Goal: Transaction & Acquisition: Book appointment/travel/reservation

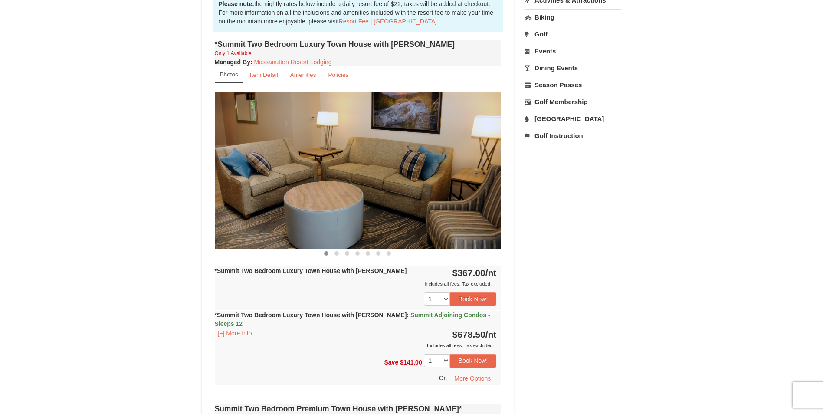
scroll to position [174, 0]
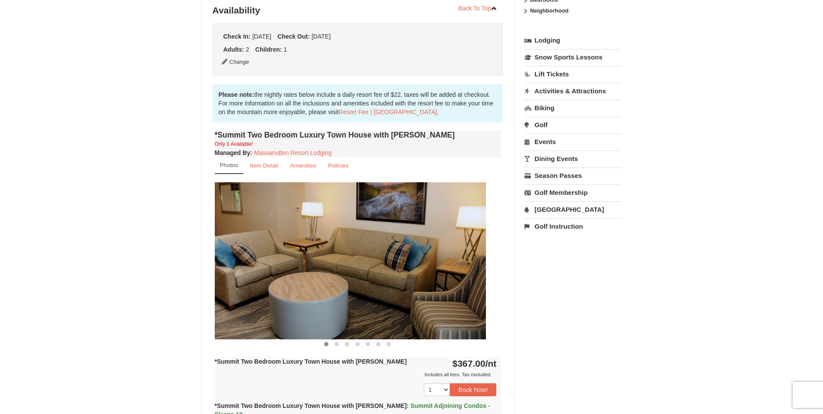
drag, startPoint x: 352, startPoint y: 244, endPoint x: 162, endPoint y: 232, distance: 190.4
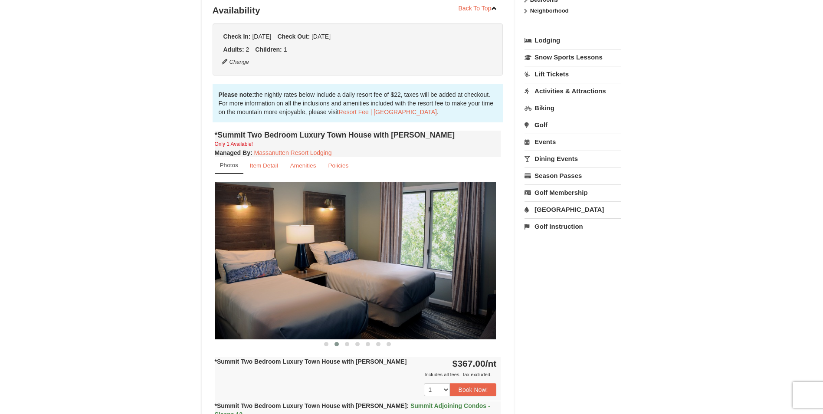
drag, startPoint x: 420, startPoint y: 247, endPoint x: 296, endPoint y: 246, distance: 124.1
click at [254, 247] on img at bounding box center [353, 260] width 286 height 157
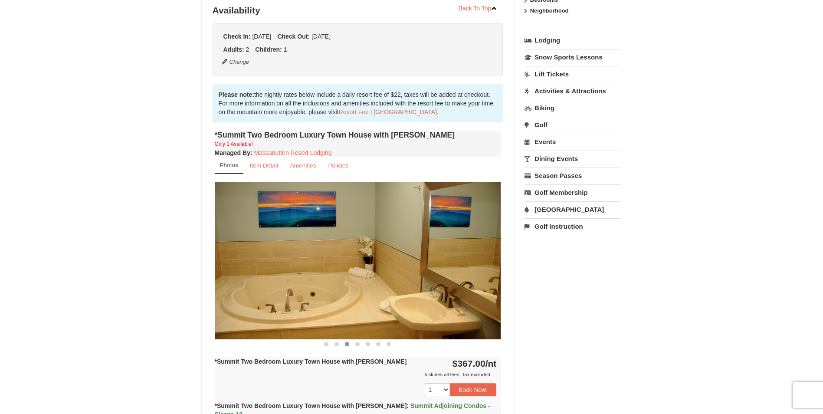
drag, startPoint x: 452, startPoint y: 258, endPoint x: 301, endPoint y: 249, distance: 150.8
click at [250, 250] on img at bounding box center [358, 260] width 286 height 157
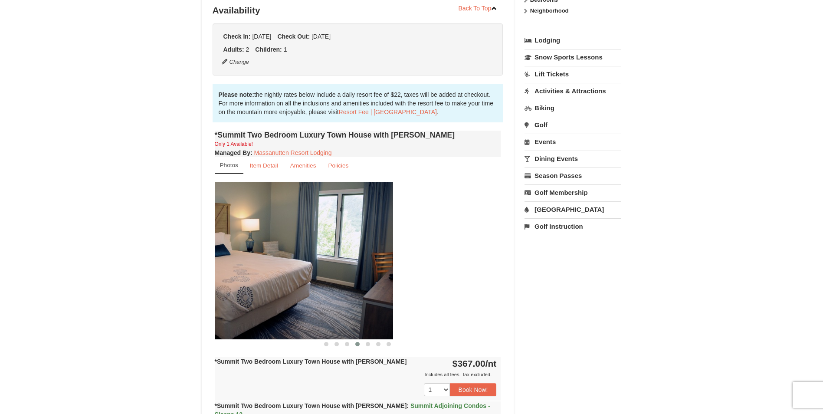
drag, startPoint x: 427, startPoint y: 255, endPoint x: 267, endPoint y: 239, distance: 161.3
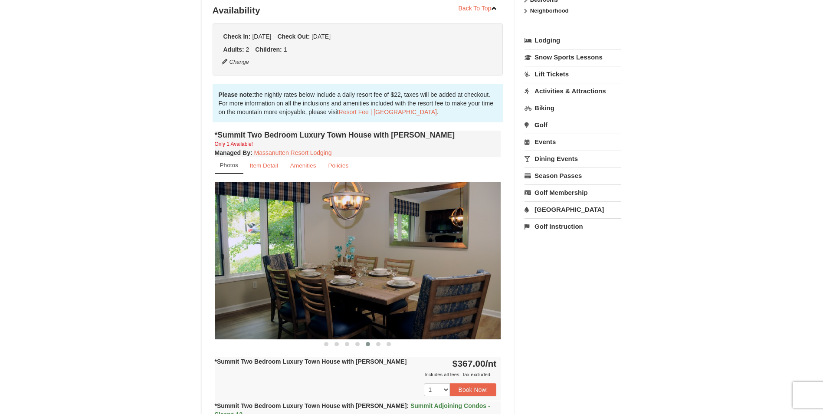
drag, startPoint x: 393, startPoint y: 225, endPoint x: 312, endPoint y: 223, distance: 81.2
click at [313, 223] on img at bounding box center [358, 260] width 286 height 157
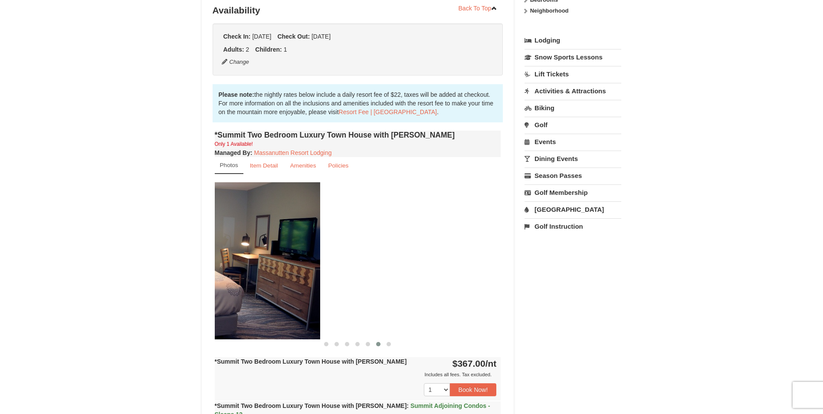
drag, startPoint x: 366, startPoint y: 258, endPoint x: 276, endPoint y: 240, distance: 92.0
click at [239, 241] on img at bounding box center [177, 260] width 286 height 157
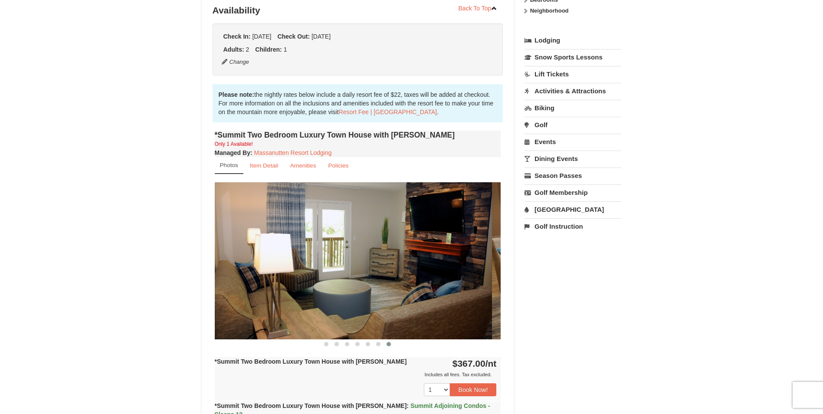
drag, startPoint x: 427, startPoint y: 251, endPoint x: 248, endPoint y: 244, distance: 178.9
click at [250, 245] on img at bounding box center [349, 260] width 286 height 157
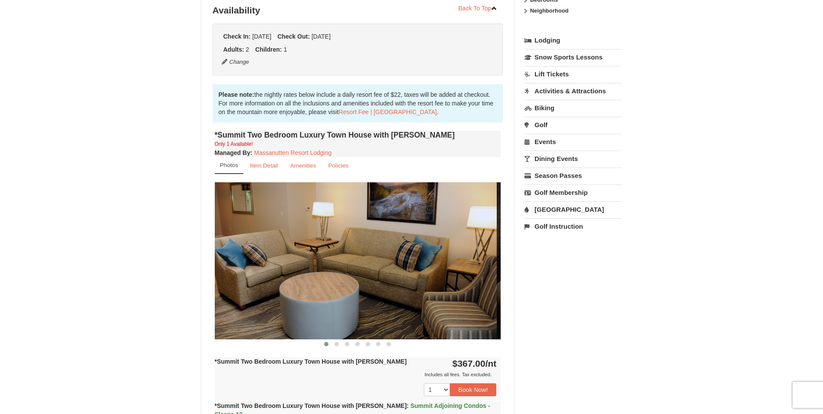
drag, startPoint x: 447, startPoint y: 260, endPoint x: 238, endPoint y: 226, distance: 211.8
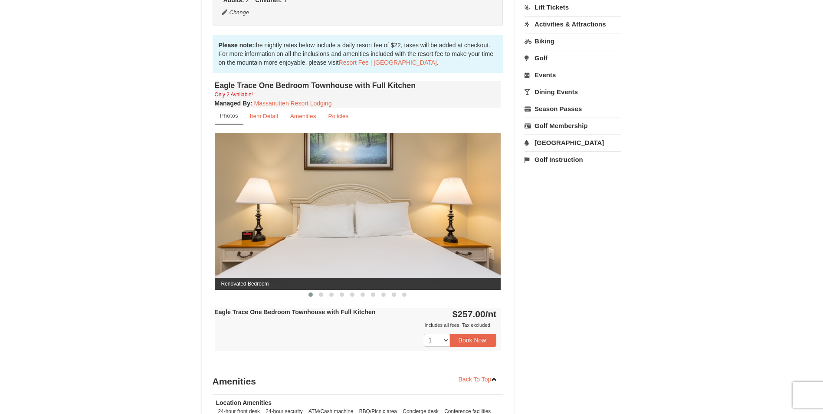
scroll to position [260, 0]
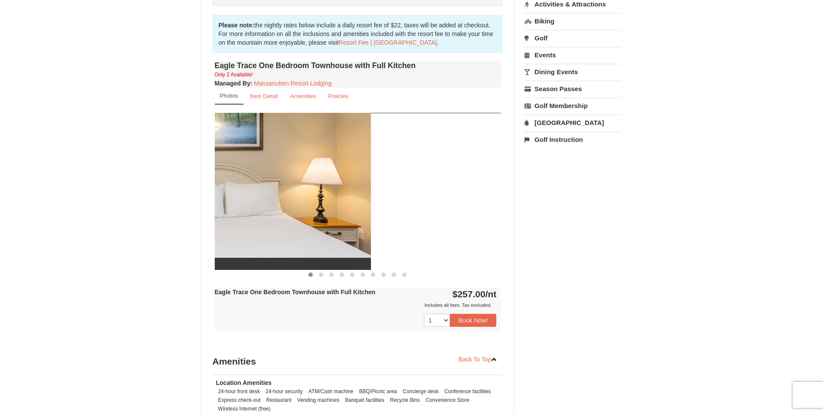
drag, startPoint x: 399, startPoint y: 222, endPoint x: 259, endPoint y: 224, distance: 140.6
click at [259, 224] on img at bounding box center [228, 191] width 286 height 157
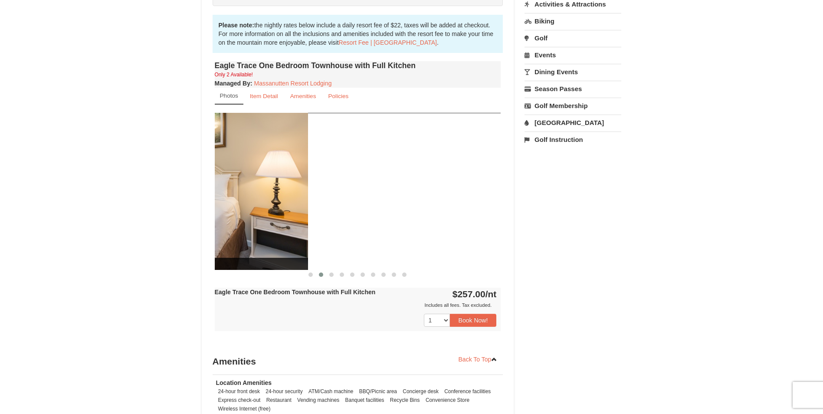
drag, startPoint x: 407, startPoint y: 226, endPoint x: 191, endPoint y: 213, distance: 216.0
click at [192, 214] on div "× Eagle Trace - Mountain Townhomes Book from $257.00! 1822 Resort Drive, Massan…" at bounding box center [411, 160] width 823 height 780
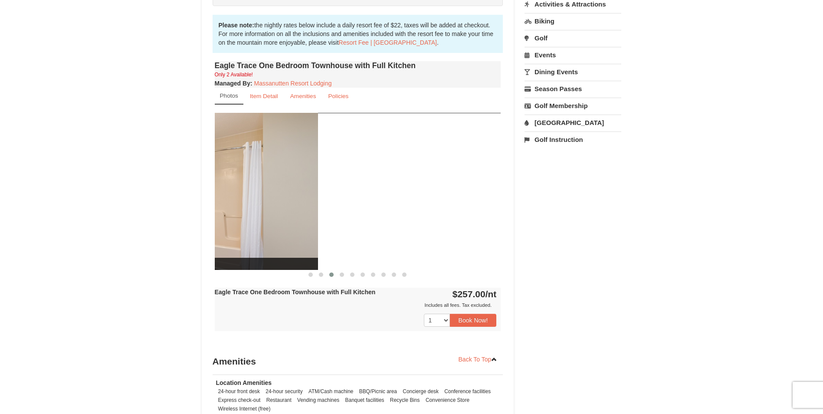
drag, startPoint x: 414, startPoint y: 218, endPoint x: 219, endPoint y: 214, distance: 195.3
click at [202, 217] on div "Book from $257.00! 1822 Resort Drive, Massanutten, VA Availability Amenities Po…" at bounding box center [358, 173] width 312 height 715
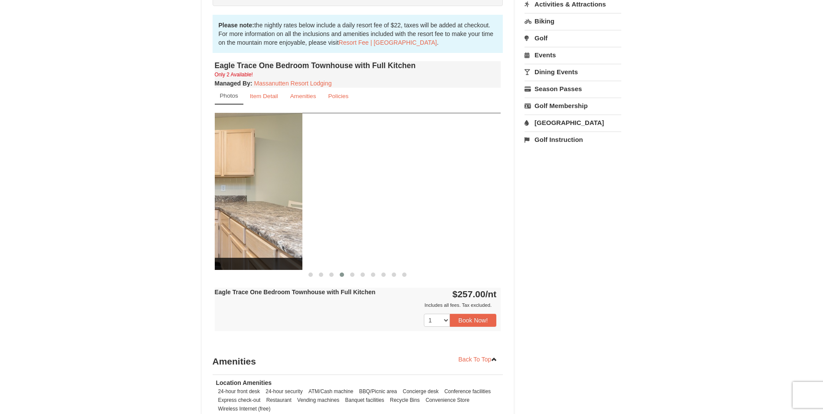
drag, startPoint x: 428, startPoint y: 224, endPoint x: 224, endPoint y: 217, distance: 204.4
click at [209, 220] on div "Book from $257.00! 1822 Resort Drive, Massanutten, VA Availability Amenities Po…" at bounding box center [358, 173] width 312 height 715
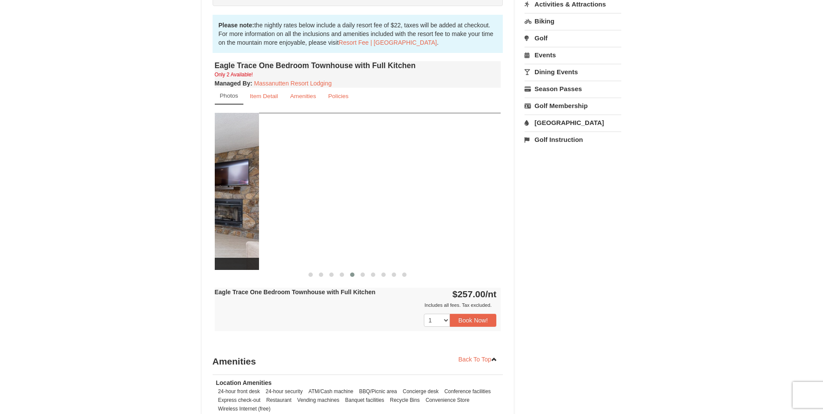
drag, startPoint x: 442, startPoint y: 217, endPoint x: 178, endPoint y: 210, distance: 263.9
click at [179, 210] on div "× Eagle Trace - Mountain Townhomes Book from $257.00! 1822 Resort Drive, Massan…" at bounding box center [411, 160] width 823 height 780
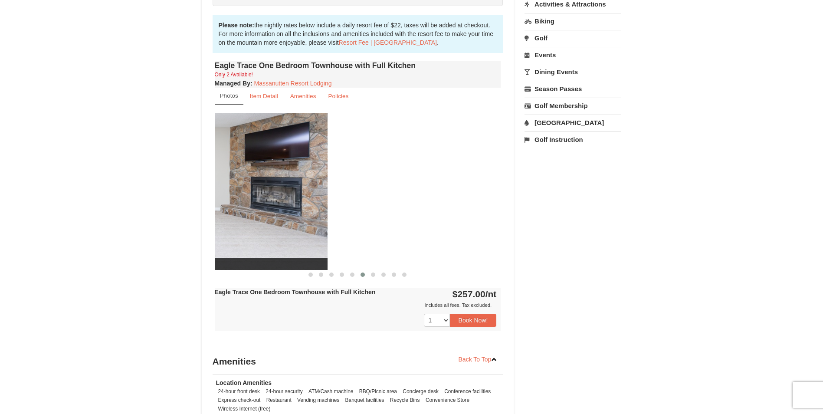
drag, startPoint x: 421, startPoint y: 216, endPoint x: 245, endPoint y: 216, distance: 176.6
click at [245, 216] on img at bounding box center [184, 191] width 286 height 157
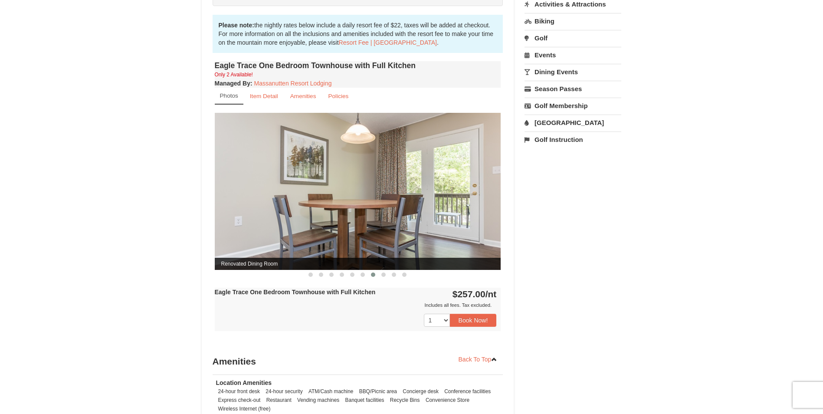
drag, startPoint x: 436, startPoint y: 216, endPoint x: 197, endPoint y: 215, distance: 238.2
click at [196, 216] on div "× Eagle Trace - Mountain Townhomes Book from $257.00! 1822 Resort Drive, Massan…" at bounding box center [411, 160] width 437 height 763
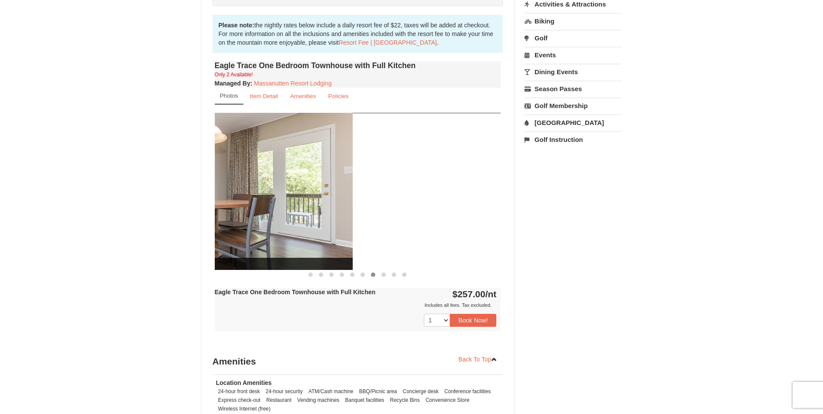
drag, startPoint x: 394, startPoint y: 200, endPoint x: 224, endPoint y: 202, distance: 170.1
click at [226, 204] on img at bounding box center [209, 191] width 286 height 157
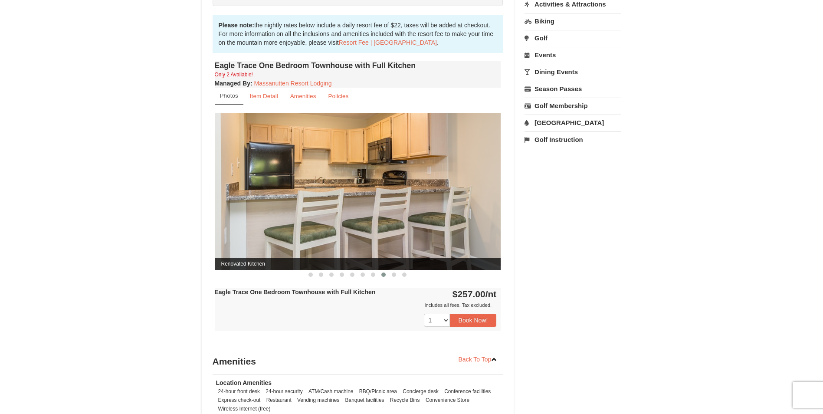
drag, startPoint x: 410, startPoint y: 180, endPoint x: 237, endPoint y: 170, distance: 173.0
click at [236, 171] on img at bounding box center [358, 191] width 286 height 157
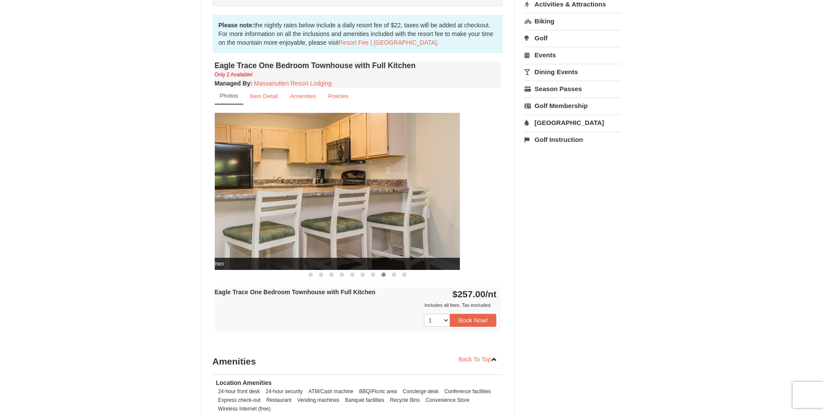
drag, startPoint x: 389, startPoint y: 176, endPoint x: 233, endPoint y: 152, distance: 158.4
click at [233, 154] on img at bounding box center [317, 191] width 286 height 157
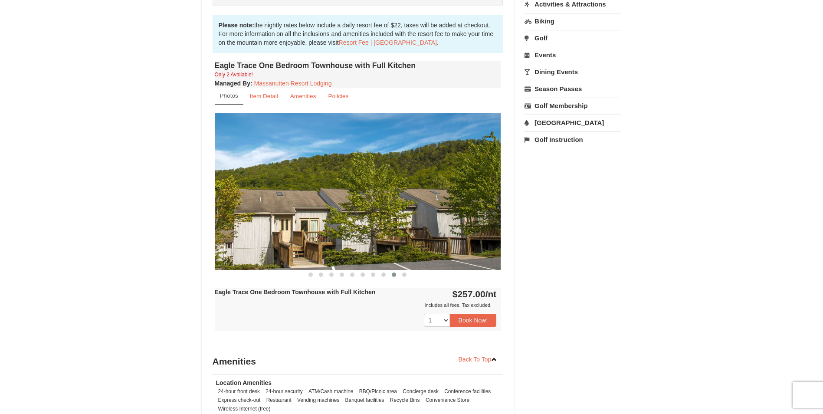
click at [431, 206] on img at bounding box center [358, 191] width 286 height 157
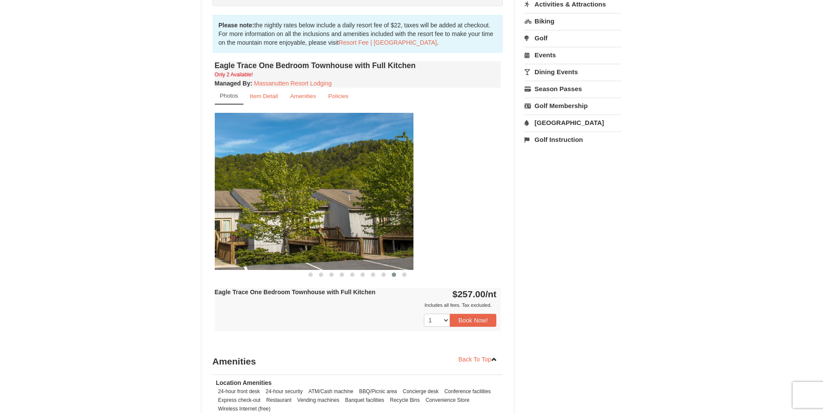
drag, startPoint x: 343, startPoint y: 220, endPoint x: 221, endPoint y: 221, distance: 121.5
click at [221, 222] on img at bounding box center [270, 191] width 286 height 157
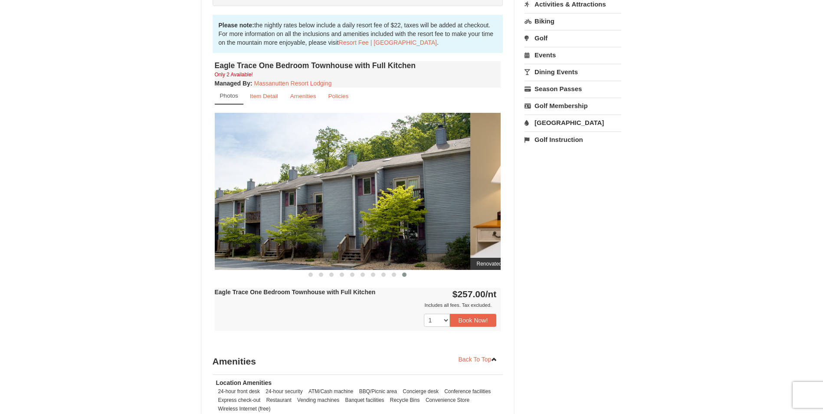
drag, startPoint x: 405, startPoint y: 218, endPoint x: 261, endPoint y: 220, distance: 144.0
click at [258, 223] on img at bounding box center [327, 191] width 286 height 157
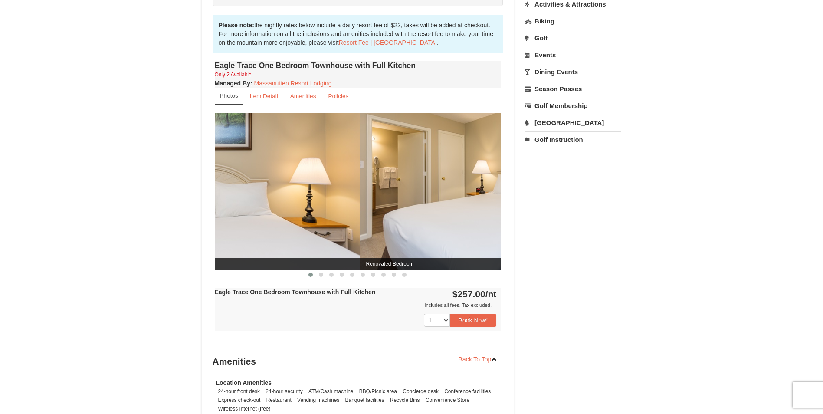
drag, startPoint x: 277, startPoint y: 220, endPoint x: 314, endPoint y: 217, distance: 37.0
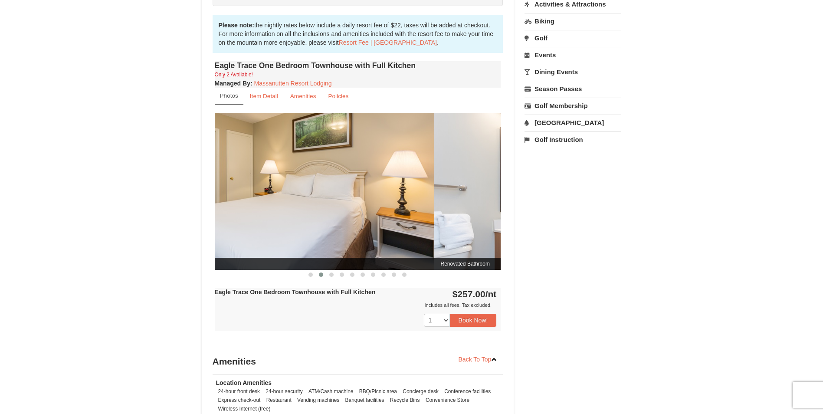
drag, startPoint x: 443, startPoint y: 217, endPoint x: 273, endPoint y: 220, distance: 170.1
click at [273, 220] on img at bounding box center [291, 191] width 286 height 157
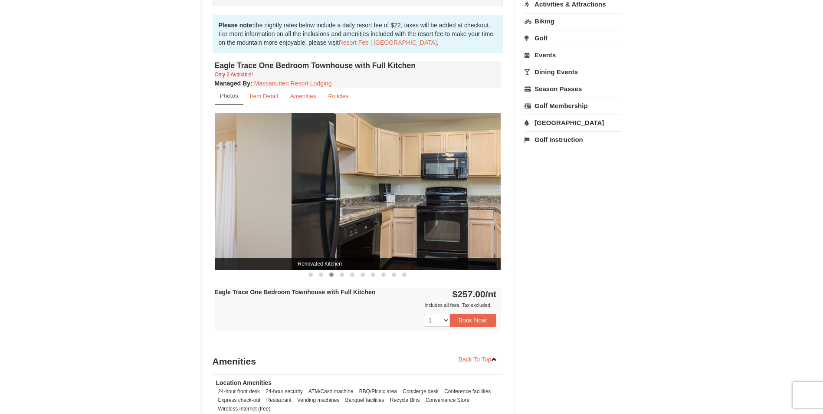
drag, startPoint x: 439, startPoint y: 221, endPoint x: 229, endPoint y: 220, distance: 209.5
click at [227, 223] on img at bounding box center [148, 191] width 286 height 157
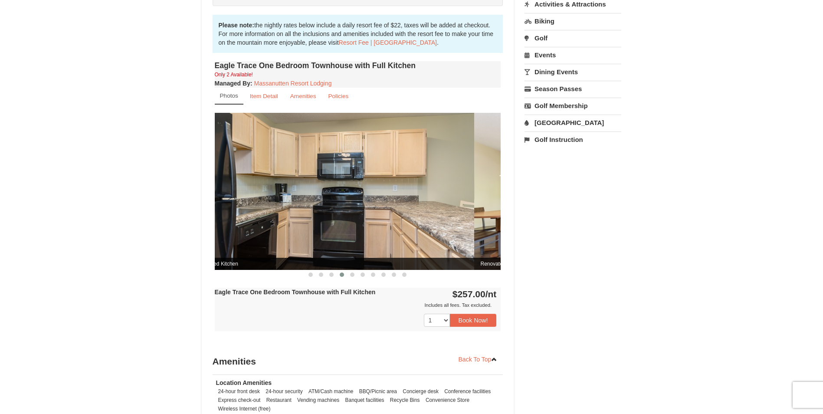
drag, startPoint x: 453, startPoint y: 219, endPoint x: 244, endPoint y: 213, distance: 208.8
click at [200, 221] on div "× Eagle Trace - Mountain Townhomes Book from $257.00! 1822 Resort Drive, Massan…" at bounding box center [411, 160] width 437 height 763
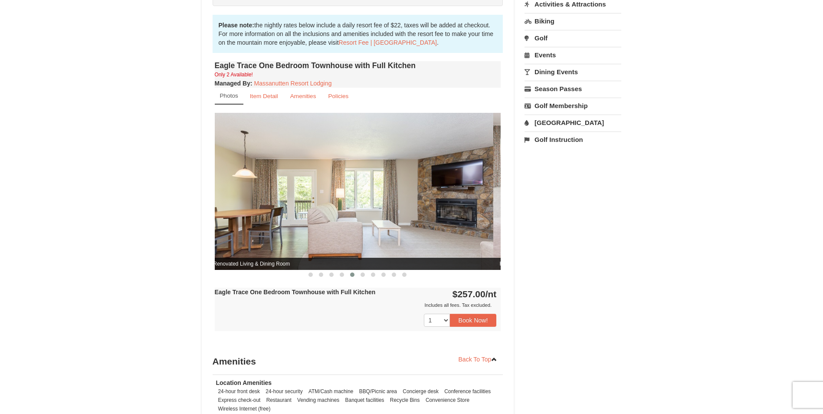
drag, startPoint x: 435, startPoint y: 214, endPoint x: 164, endPoint y: 211, distance: 270.3
click at [172, 213] on div "× Eagle Trace - Mountain Townhomes Book from $257.00! 1822 Resort Drive, Massan…" at bounding box center [411, 160] width 823 height 780
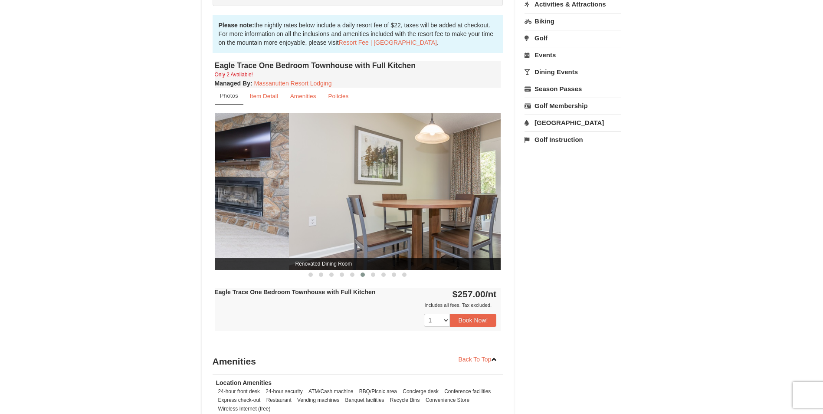
drag, startPoint x: 296, startPoint y: 213, endPoint x: 143, endPoint y: 206, distance: 153.7
click at [131, 209] on div "× Eagle Trace - Mountain Townhomes Book from $257.00! 1822 Resort Drive, Massan…" at bounding box center [411, 160] width 823 height 780
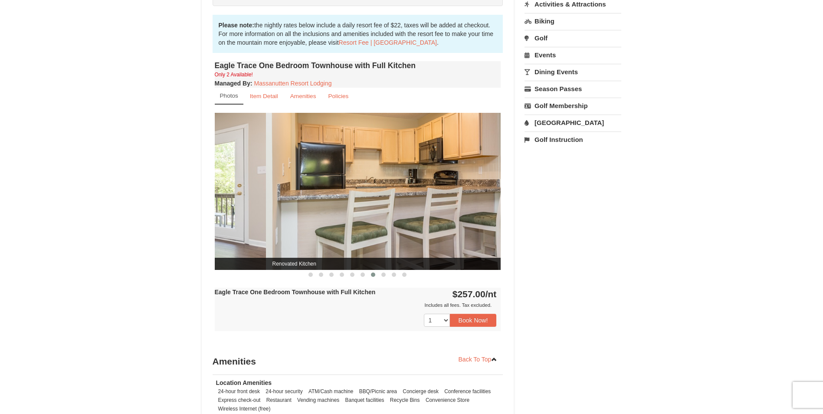
drag, startPoint x: 411, startPoint y: 209, endPoint x: 339, endPoint y: 203, distance: 72.3
click at [177, 210] on div "× Eagle Trace - Mountain Townhomes Book from $257.00! 1822 Resort Drive, Massan…" at bounding box center [411, 160] width 823 height 780
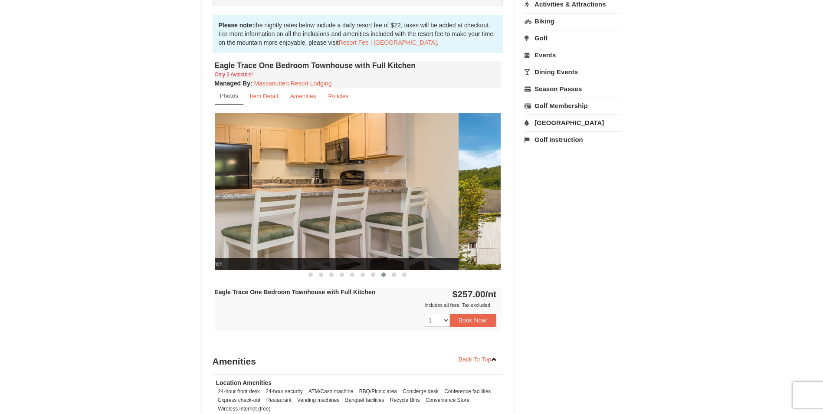
drag, startPoint x: 436, startPoint y: 206, endPoint x: 289, endPoint y: 204, distance: 146.2
click at [222, 204] on img at bounding box center [315, 191] width 286 height 157
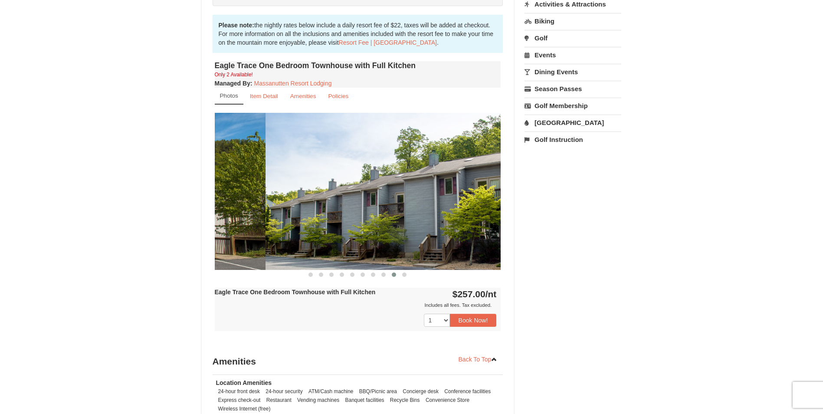
drag, startPoint x: 422, startPoint y: 210, endPoint x: 292, endPoint y: 209, distance: 130.6
click at [172, 207] on div "× Eagle Trace - Mountain Townhomes Book from $257.00! 1822 Resort Drive, Massan…" at bounding box center [411, 160] width 823 height 780
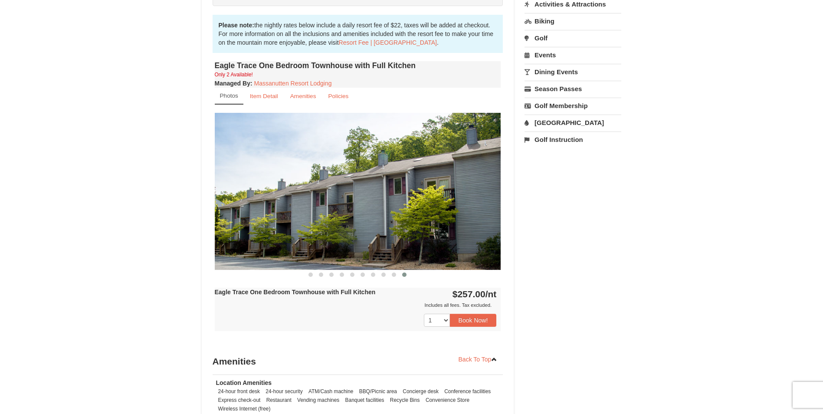
drag, startPoint x: 327, startPoint y: 220, endPoint x: 259, endPoint y: 211, distance: 68.2
click at [277, 213] on img at bounding box center [358, 191] width 286 height 157
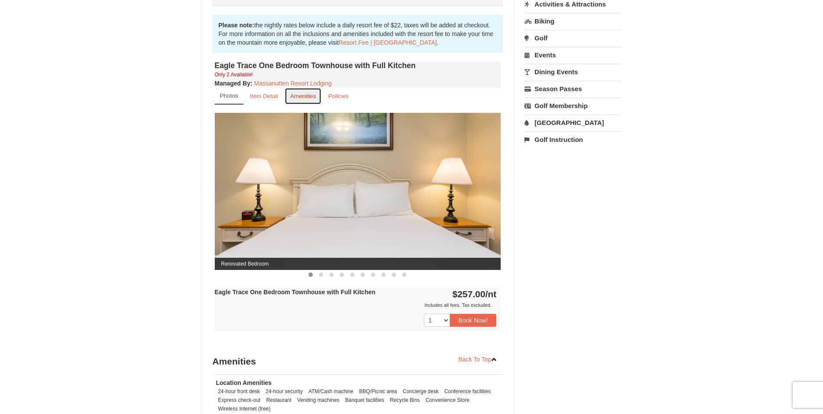
click at [294, 97] on small "Amenities" at bounding box center [303, 96] width 26 height 7
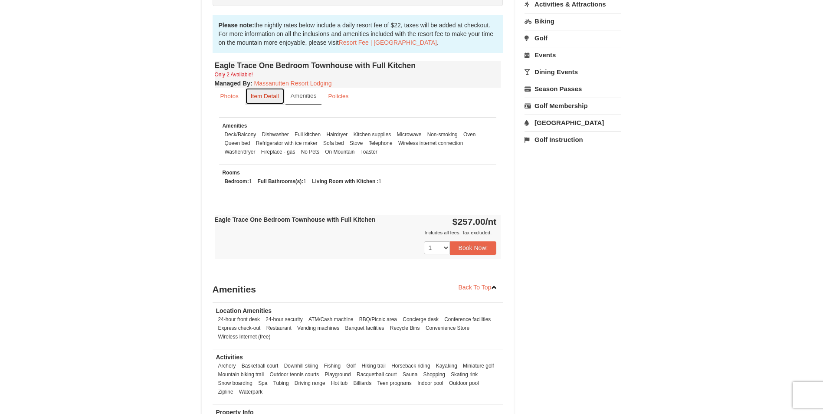
click at [262, 98] on small "Item Detail" at bounding box center [265, 96] width 28 height 7
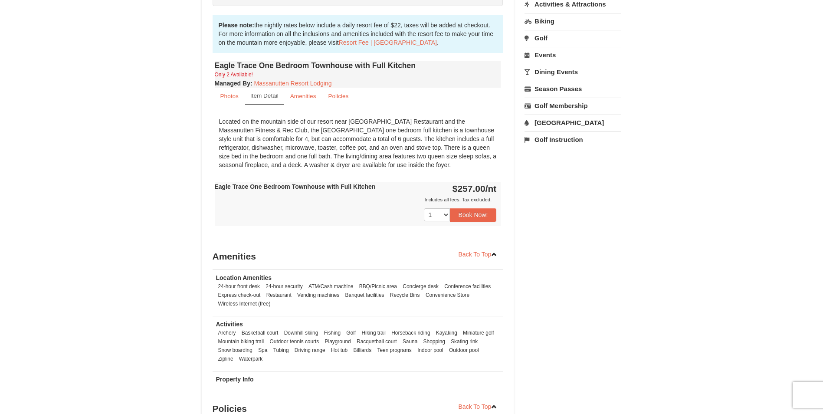
click at [406, 168] on div "Located on the mountain side of our resort near Campfire Grill Restaurant and t…" at bounding box center [358, 143] width 286 height 61
click at [432, 155] on div "Located on the mountain side of our resort near Campfire Grill Restaurant and t…" at bounding box center [358, 143] width 286 height 61
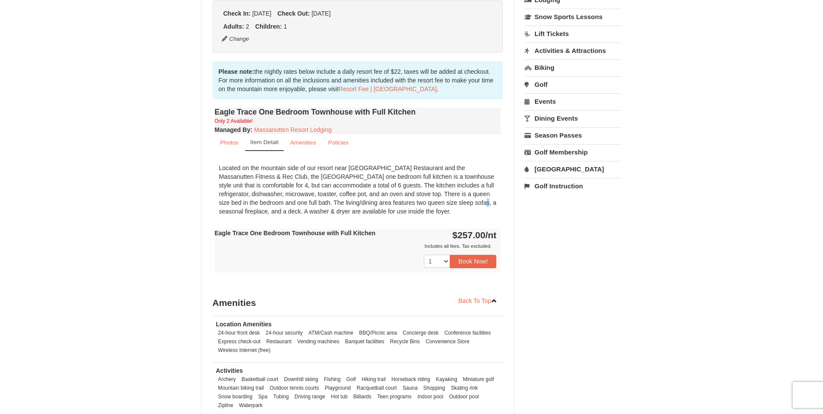
scroll to position [217, 0]
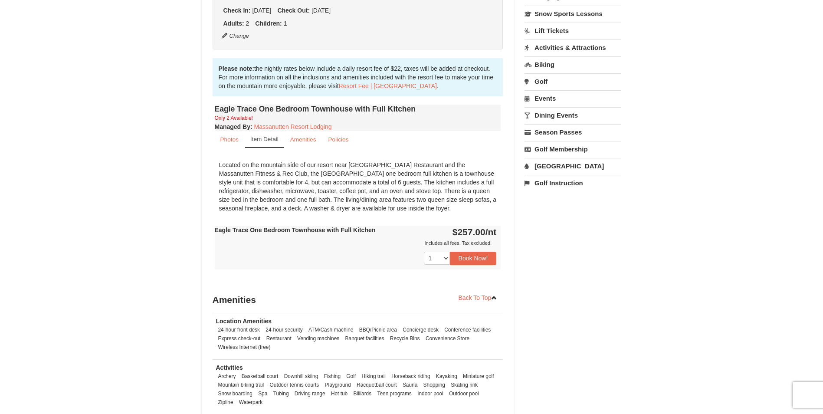
click at [380, 187] on div "Located on the mountain side of our resort near Campfire Grill Restaurant and t…" at bounding box center [358, 186] width 286 height 61
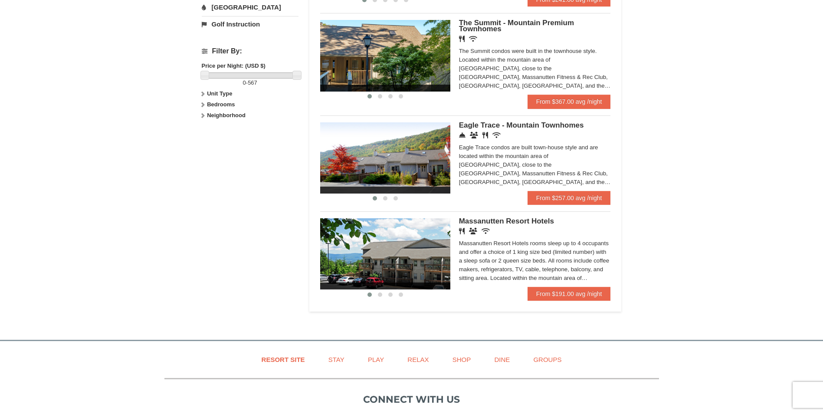
scroll to position [390, 0]
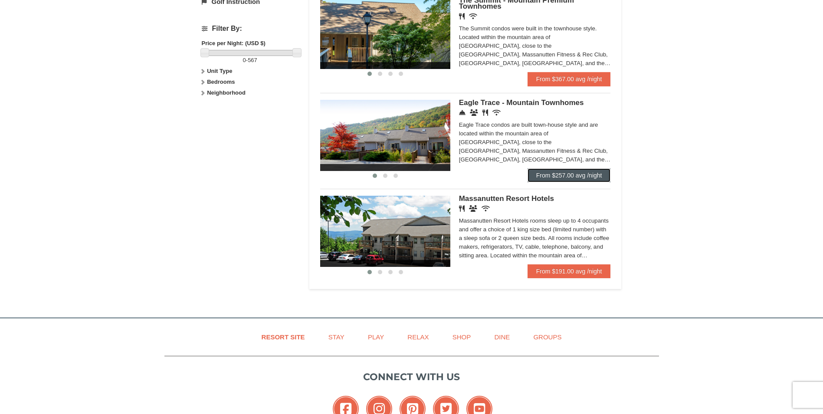
click at [579, 178] on link "From $257.00 avg /night" at bounding box center [569, 175] width 83 height 14
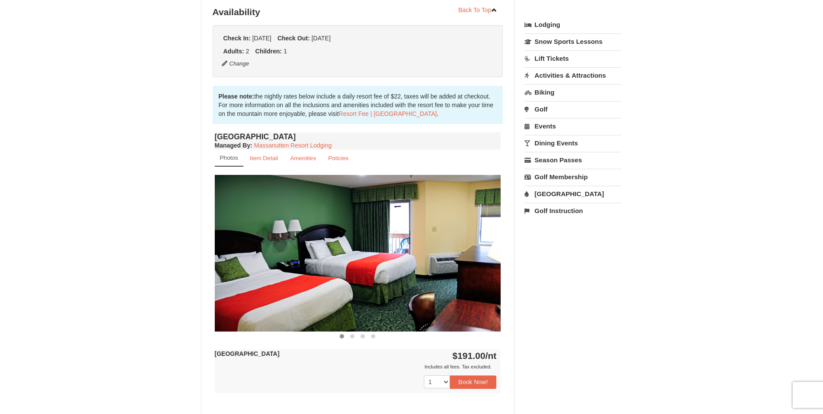
scroll to position [217, 0]
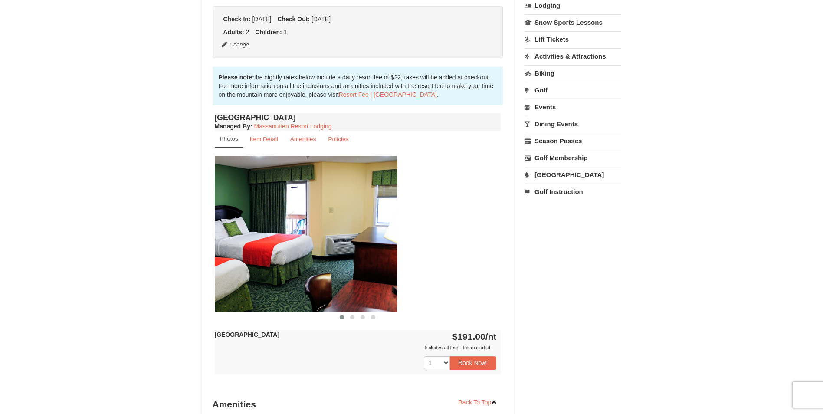
drag, startPoint x: 487, startPoint y: 236, endPoint x: 315, endPoint y: 241, distance: 171.9
click at [342, 242] on img at bounding box center [254, 234] width 286 height 157
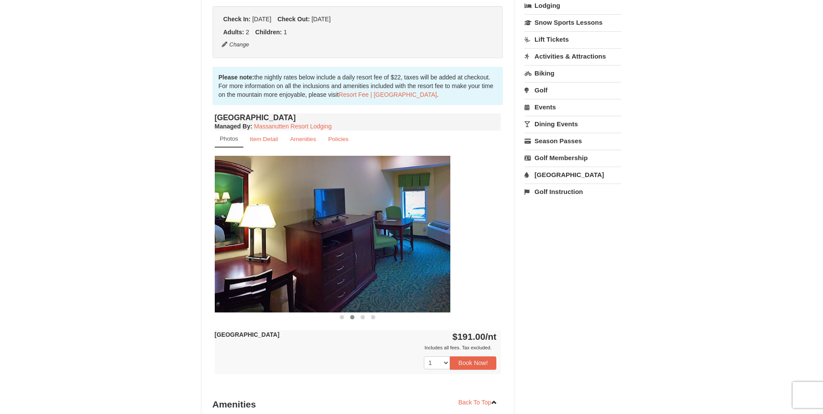
drag, startPoint x: 457, startPoint y: 259, endPoint x: 249, endPoint y: 243, distance: 208.9
click at [263, 246] on img at bounding box center [307, 234] width 286 height 157
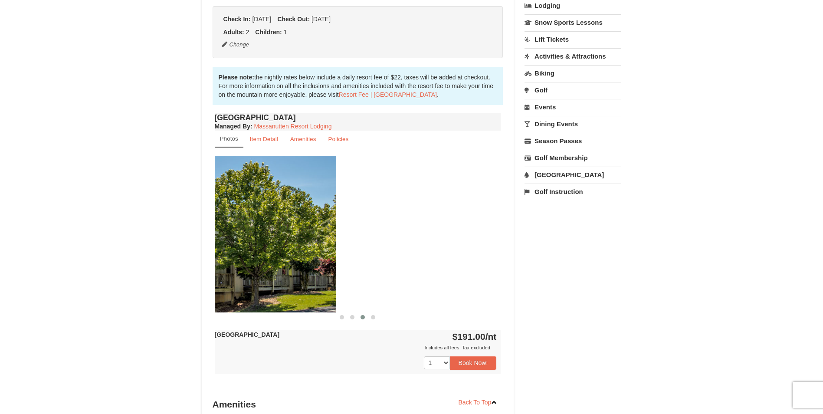
drag, startPoint x: 429, startPoint y: 256, endPoint x: 259, endPoint y: 251, distance: 169.7
click at [260, 251] on img at bounding box center [193, 234] width 286 height 157
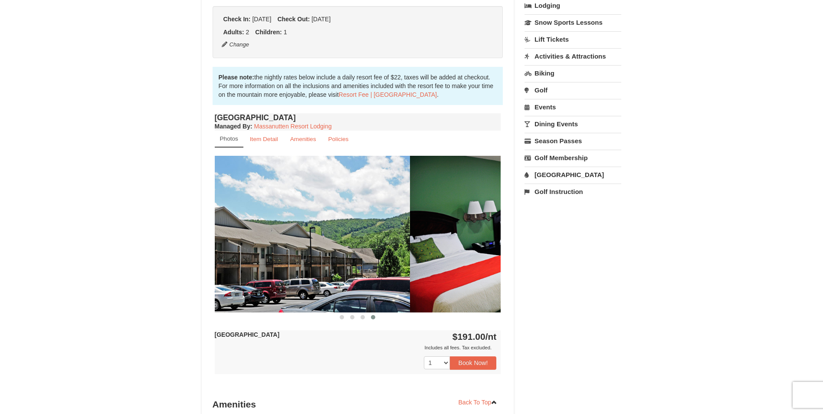
drag, startPoint x: 466, startPoint y: 262, endPoint x: 241, endPoint y: 252, distance: 224.9
click at [241, 252] on img at bounding box center [267, 234] width 286 height 157
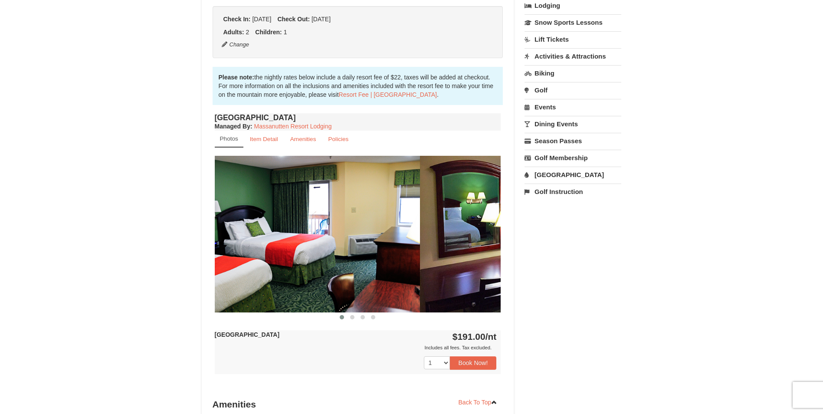
drag, startPoint x: 462, startPoint y: 262, endPoint x: 246, endPoint y: 247, distance: 216.6
click at [246, 249] on div at bounding box center [705, 234] width 2287 height 157
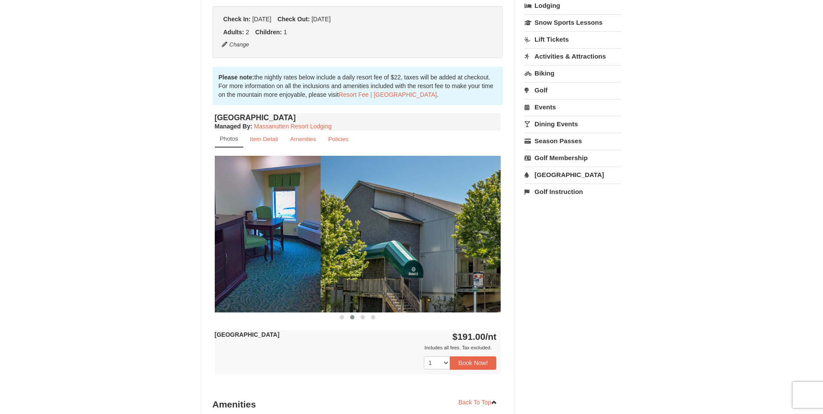
drag, startPoint x: 457, startPoint y: 250, endPoint x: 255, endPoint y: 243, distance: 202.3
click at [247, 244] on img at bounding box center [178, 234] width 286 height 157
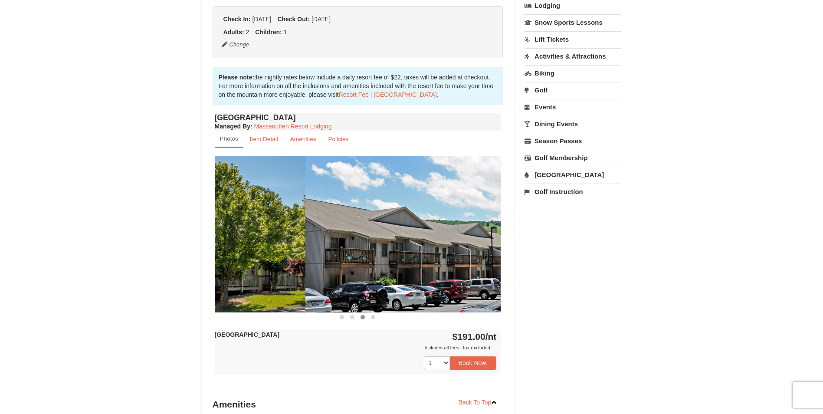
drag, startPoint x: 452, startPoint y: 249, endPoint x: 211, endPoint y: 241, distance: 241.3
click at [213, 241] on div "Hotel Queen Room Managed By : Massanutten Resort Lodging Photos Item Detail Ame…" at bounding box center [358, 251] width 291 height 280
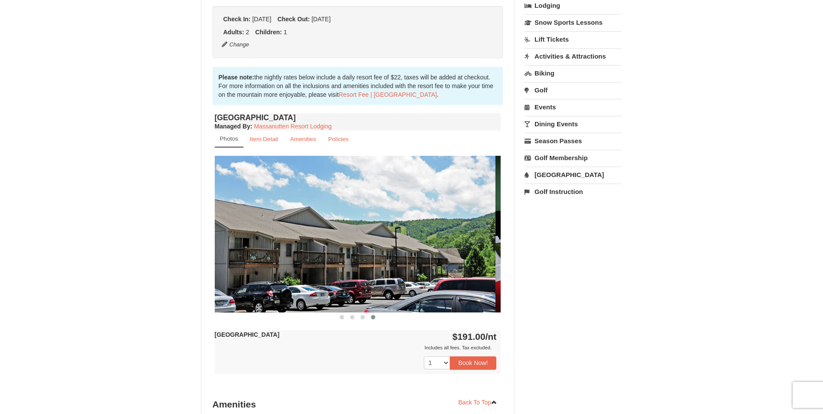
drag, startPoint x: 449, startPoint y: 257, endPoint x: 262, endPoint y: 235, distance: 187.4
click at [264, 235] on img at bounding box center [353, 234] width 286 height 157
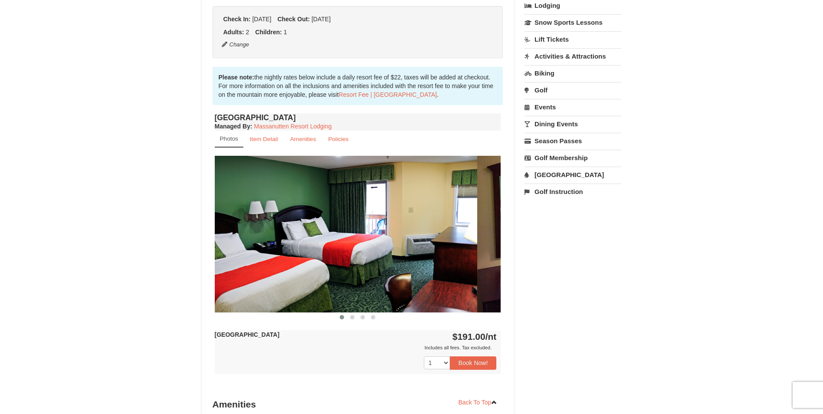
drag, startPoint x: 465, startPoint y: 250, endPoint x: 259, endPoint y: 229, distance: 207.2
click at [260, 229] on div at bounding box center [763, 234] width 2287 height 157
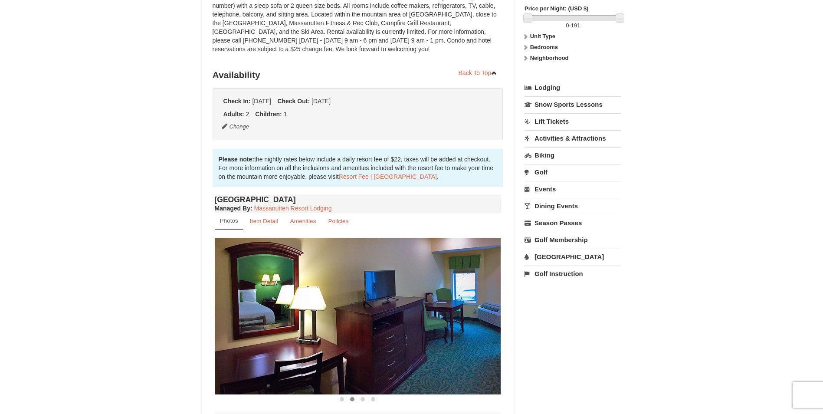
scroll to position [0, 0]
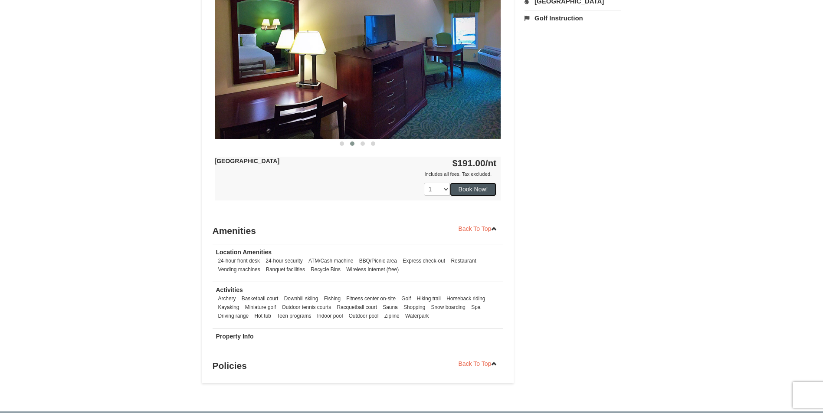
click at [477, 193] on button "Book Now!" at bounding box center [473, 189] width 47 height 13
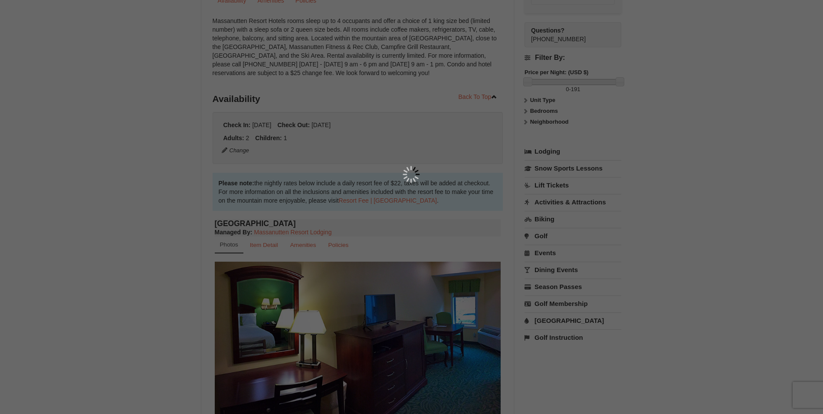
scroll to position [85, 0]
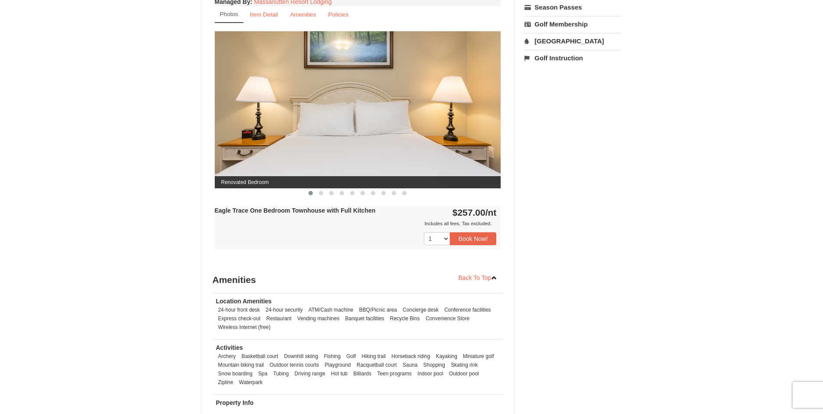
scroll to position [362, 0]
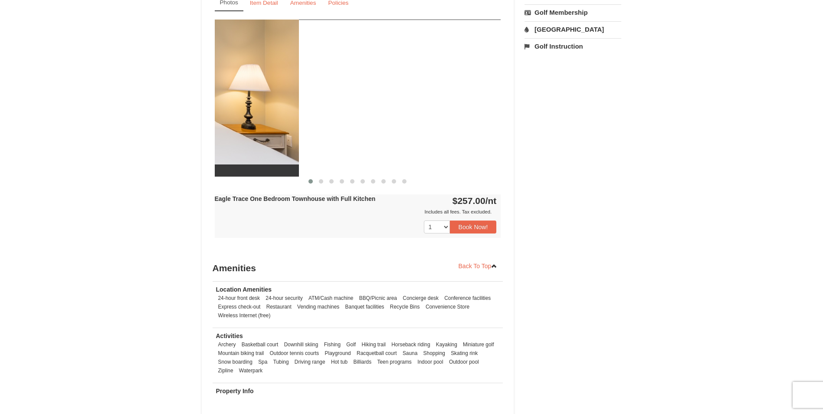
drag, startPoint x: 456, startPoint y: 128, endPoint x: 249, endPoint y: 100, distance: 209.3
click at [249, 100] on img at bounding box center [156, 98] width 286 height 157
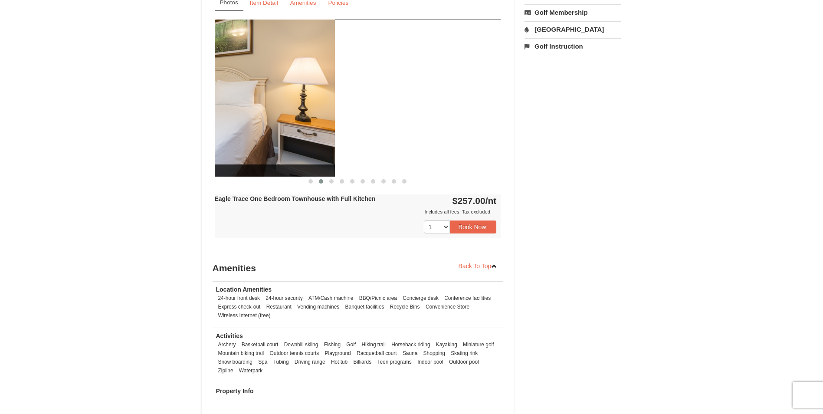
drag, startPoint x: 436, startPoint y: 108, endPoint x: 270, endPoint y: 96, distance: 166.6
click at [270, 96] on img at bounding box center [192, 98] width 286 height 157
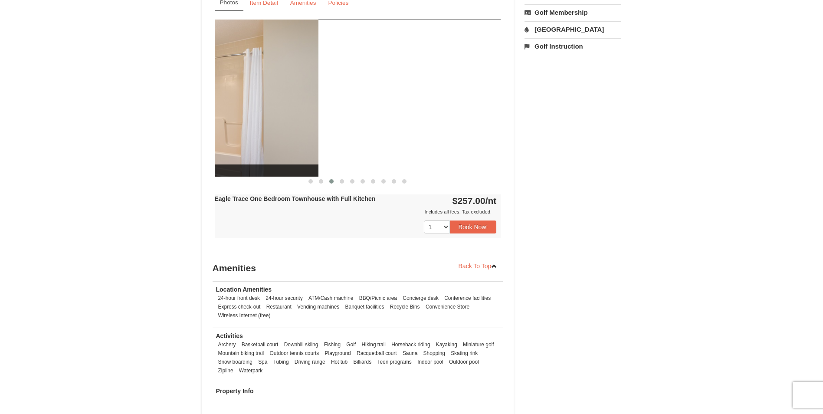
drag, startPoint x: 442, startPoint y: 113, endPoint x: 263, endPoint y: 97, distance: 179.4
click at [251, 98] on img at bounding box center [175, 98] width 286 height 157
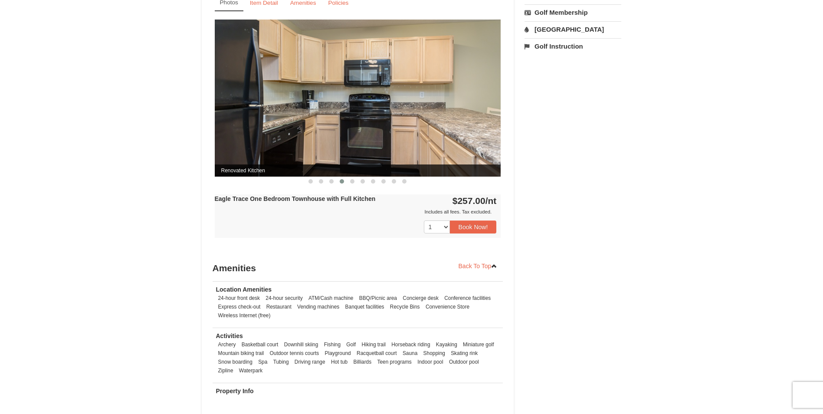
drag, startPoint x: 472, startPoint y: 124, endPoint x: 261, endPoint y: 115, distance: 211.4
click at [261, 115] on img at bounding box center [358, 98] width 286 height 157
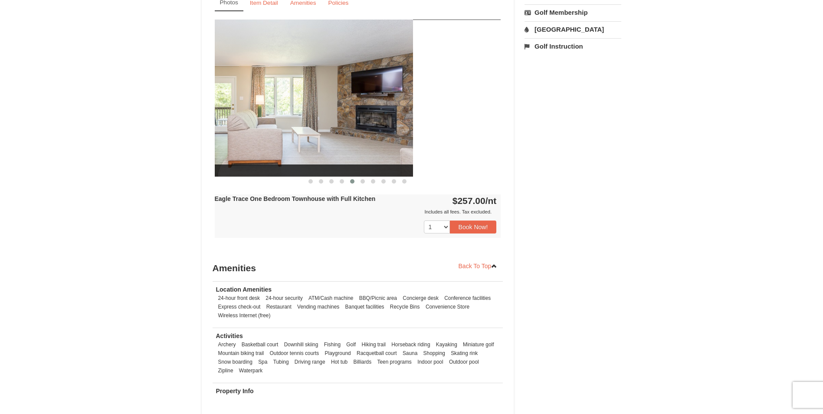
drag, startPoint x: 455, startPoint y: 134, endPoint x: 204, endPoint y: 118, distance: 251.6
click at [204, 118] on div "Book from $257.00! [STREET_ADDRESS], VA Availability Amenities Policies Eagle T…" at bounding box center [358, 79] width 312 height 715
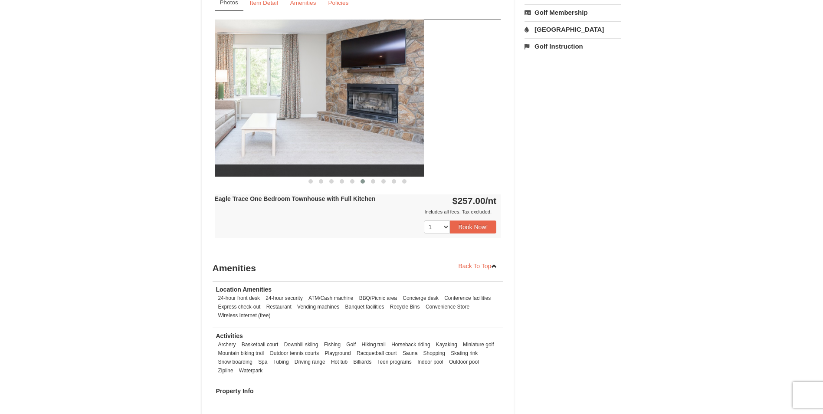
drag, startPoint x: 494, startPoint y: 136, endPoint x: 284, endPoint y: 120, distance: 210.5
click at [285, 121] on img at bounding box center [281, 98] width 286 height 157
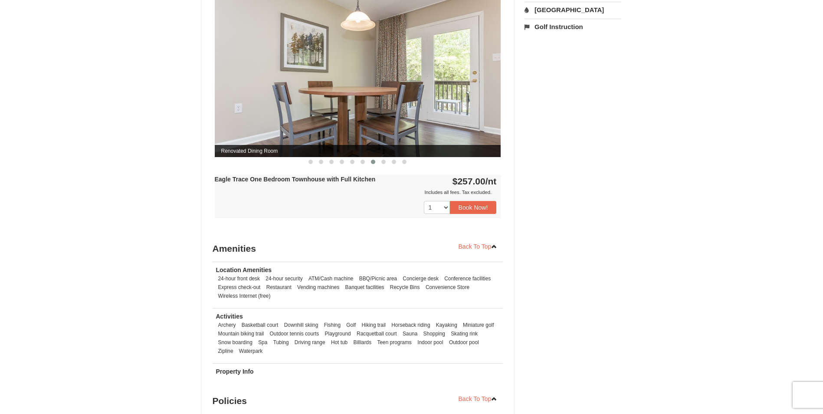
scroll to position [434, 0]
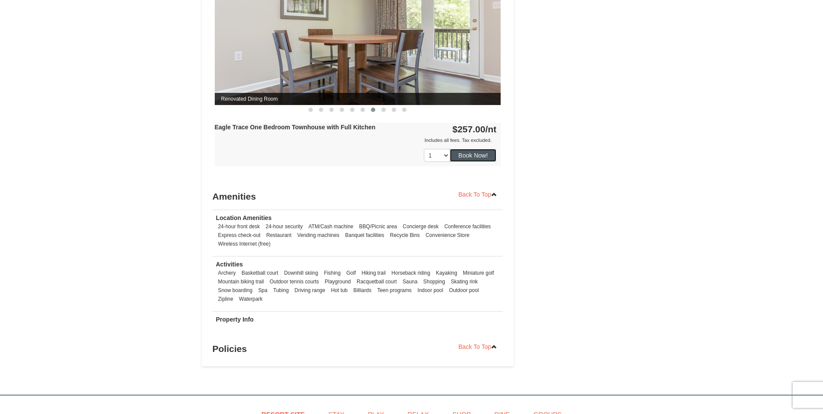
click at [476, 157] on button "Book Now!" at bounding box center [473, 155] width 47 height 13
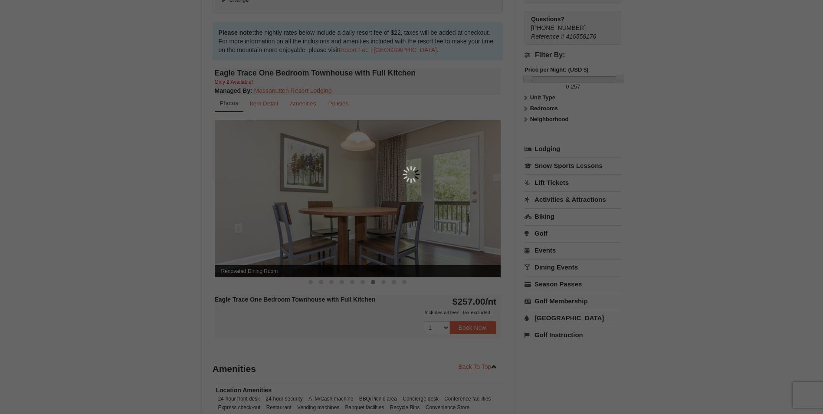
scroll to position [85, 0]
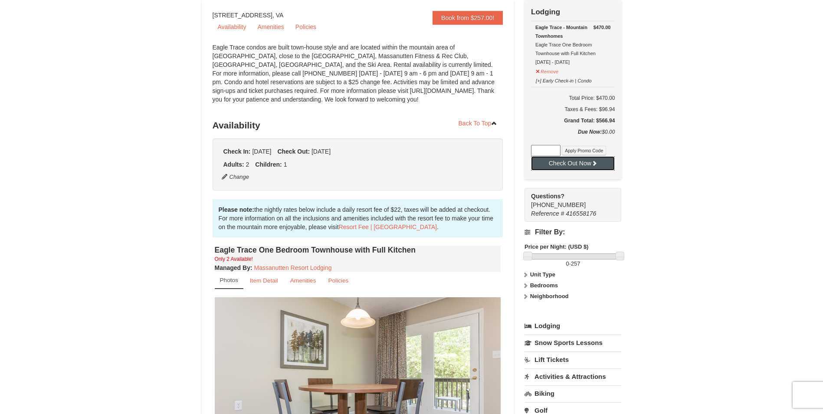
click at [565, 162] on button "Check Out Now" at bounding box center [573, 163] width 84 height 14
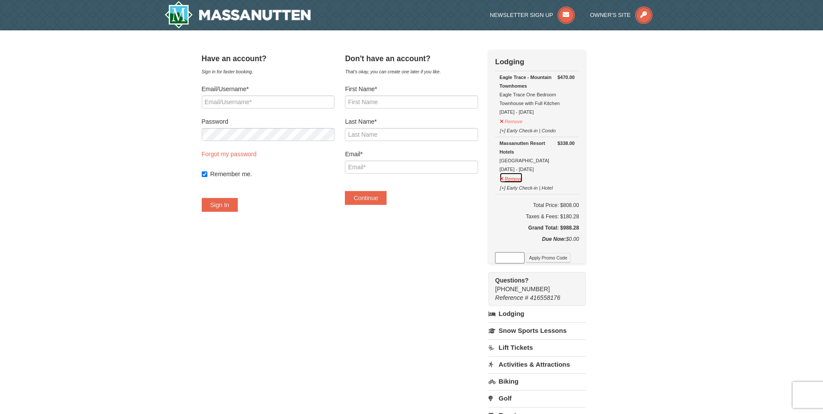
click at [515, 178] on button "Remove" at bounding box center [510, 177] width 23 height 11
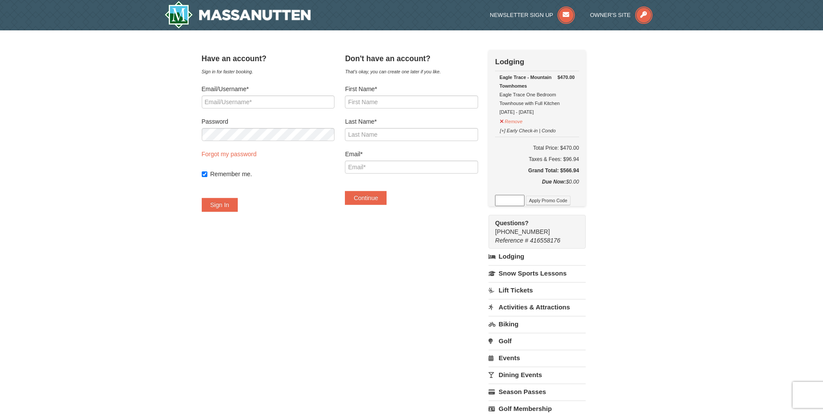
drag, startPoint x: 540, startPoint y: 105, endPoint x: 537, endPoint y: 78, distance: 27.0
click at [537, 78] on strong "Eagle Trace - Mountain Townhomes" at bounding box center [525, 82] width 52 height 14
click at [537, 90] on div "Eagle Trace - Mountain Townhomes [GEOGRAPHIC_DATA] One Bedroom Townhouse with F…" at bounding box center [536, 94] width 75 height 43
click at [303, 103] on input "Email/Username*" at bounding box center [268, 101] width 133 height 13
type input "[EMAIL_ADDRESS][DOMAIN_NAME]"
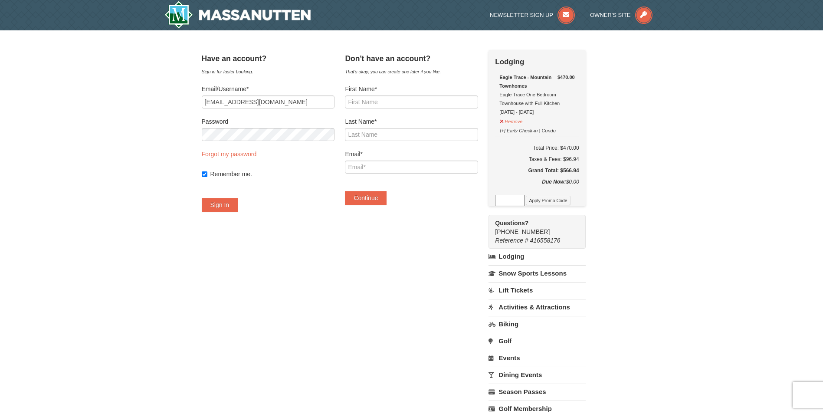
drag, startPoint x: 286, startPoint y: 127, endPoint x: 263, endPoint y: 127, distance: 23.4
click at [263, 127] on div "Password" at bounding box center [268, 129] width 133 height 24
click at [259, 144] on form "Email/Username* doniusc2004@gmail.com Password Forgot my password Remember me. …" at bounding box center [268, 148] width 133 height 127
click at [119, 130] on div "× Have an account? Sign in for faster booking. Email/Username* doniusc2004@gmai…" at bounding box center [411, 254] width 823 height 448
click at [223, 206] on button "Sign In" at bounding box center [220, 205] width 36 height 14
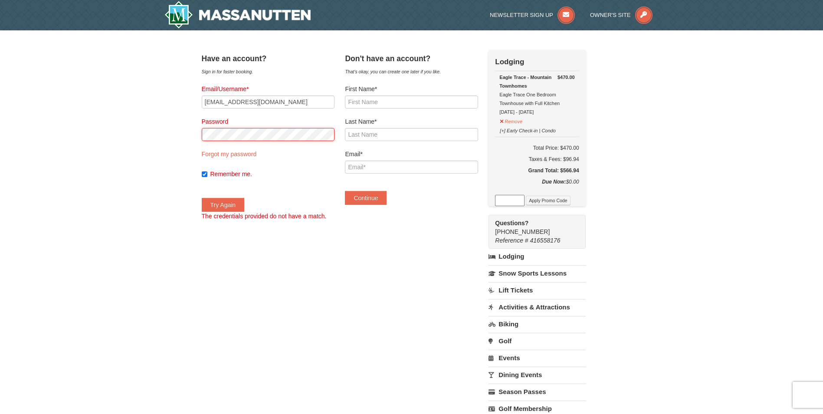
click at [151, 132] on div "× Have an account? Sign in for faster booking. Email/Username* doniusc2004@gmai…" at bounding box center [411, 254] width 823 height 448
click at [202, 198] on button "Try Again" at bounding box center [223, 205] width 43 height 14
click at [398, 105] on input "First Name*" at bounding box center [411, 101] width 133 height 13
click at [244, 236] on div "Have an account? Sign in for faster booking. Email/Username* doniusc2004@gmail.…" at bounding box center [412, 254] width 420 height 409
click at [384, 97] on input "First Name*" at bounding box center [411, 101] width 133 height 13
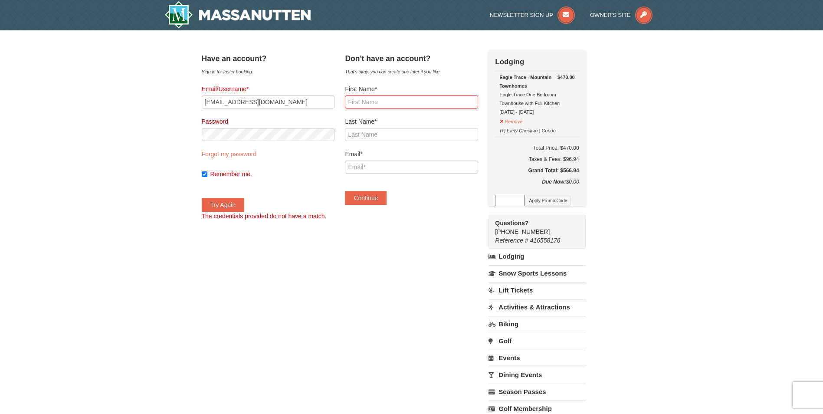
type input "Donika"
type input "Hristova"
type input "doniusc2004@gmail.com"
click at [365, 202] on button "Continue" at bounding box center [366, 198] width 42 height 14
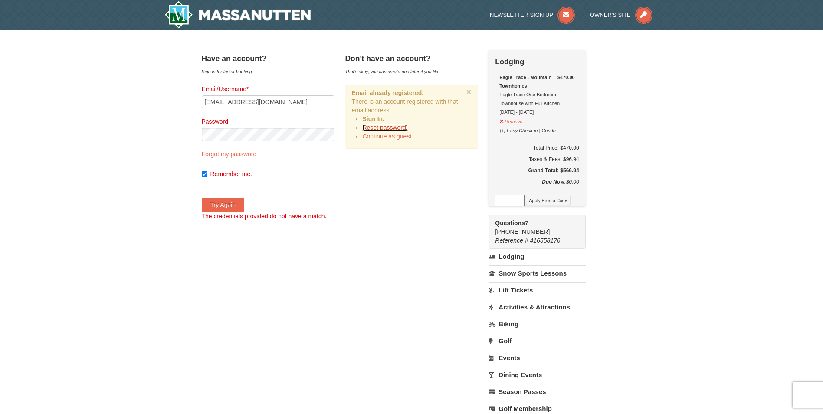
click at [400, 126] on link "Reset password." at bounding box center [384, 127] width 45 height 7
type input "doniusc2004@gmail.com"
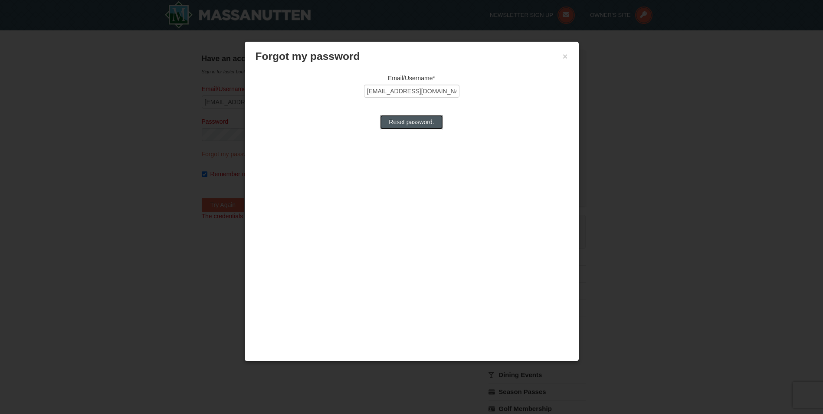
click at [394, 123] on input "Reset password." at bounding box center [411, 122] width 62 height 14
type input "Processing..."
type input "doniusc2004@gmail.com"
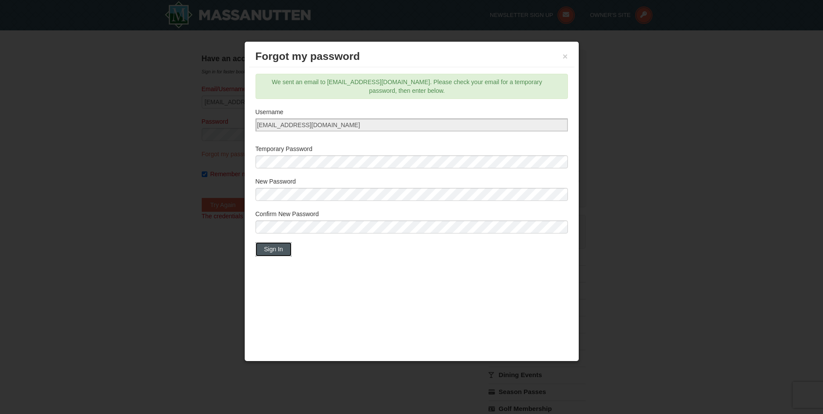
click at [279, 245] on button "Sign In" at bounding box center [274, 249] width 36 height 14
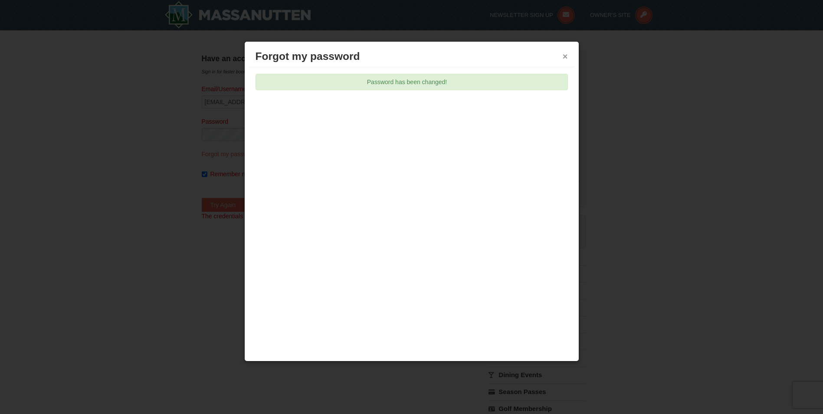
click at [566, 57] on button "×" at bounding box center [565, 56] width 5 height 9
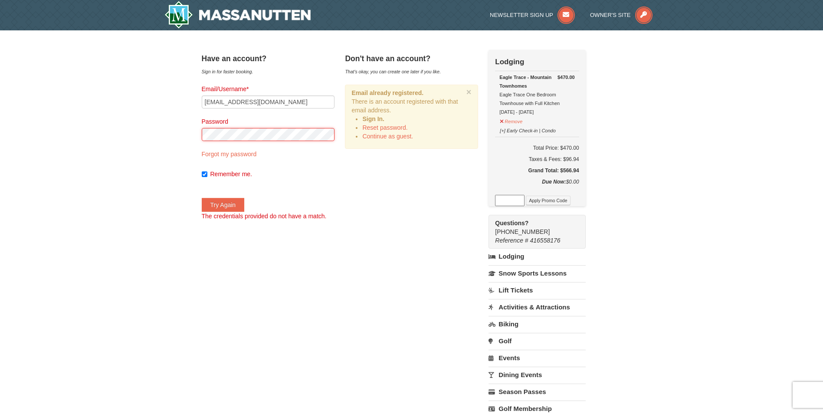
click at [160, 133] on div "× Have an account? Sign in for faster booking. Email/Username* doniusc2004@gmai…" at bounding box center [411, 254] width 823 height 448
click at [230, 203] on button "Try Again" at bounding box center [223, 205] width 43 height 14
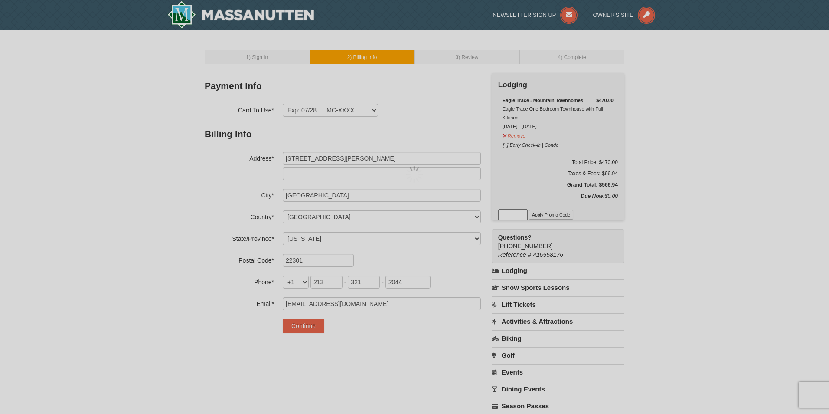
select select "VA"
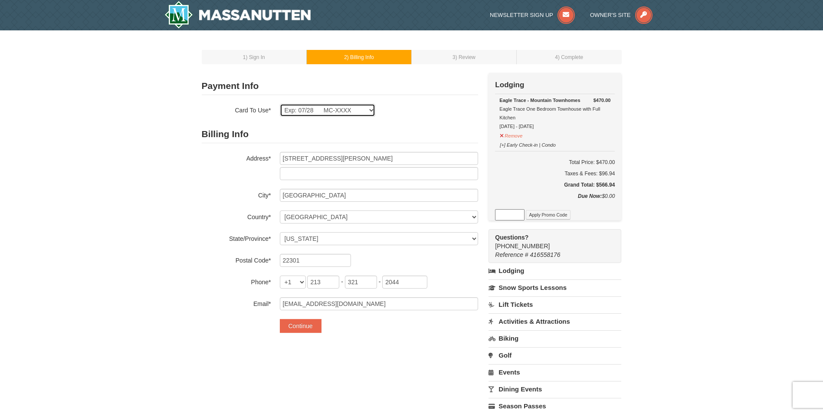
click at [354, 111] on select "Exp: 07/28 MC-XXXX New Card" at bounding box center [327, 110] width 95 height 13
select select
click at [280, 104] on select "Exp: 07/28 MC-XXXX New Card" at bounding box center [327, 110] width 95 height 13
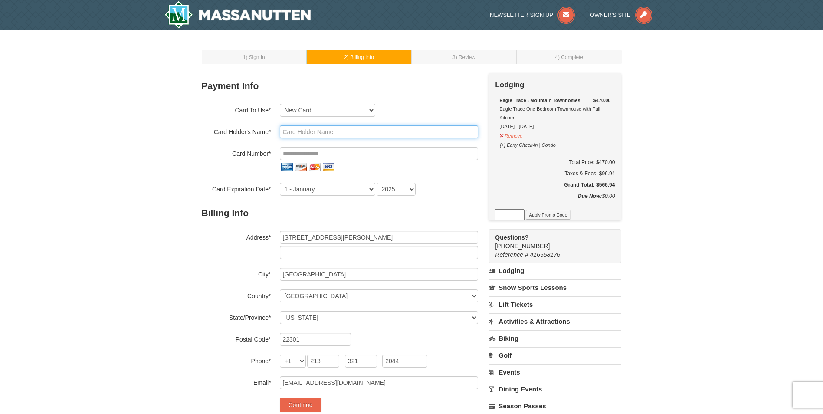
click at [333, 129] on input "text" at bounding box center [379, 131] width 198 height 13
drag, startPoint x: 334, startPoint y: 131, endPoint x: 318, endPoint y: 128, distance: 15.8
click at [318, 128] on input "text" at bounding box center [379, 131] width 198 height 13
type input "Donika Hristova"
click at [310, 147] on input "tel" at bounding box center [379, 153] width 198 height 13
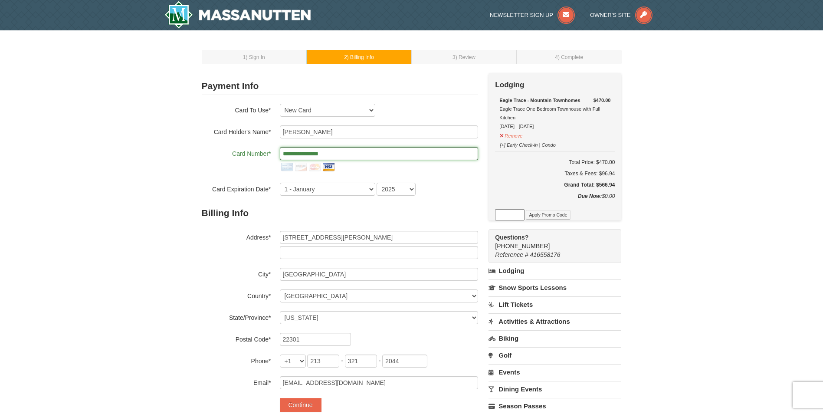
type input "**********"
click at [314, 186] on select "1 - January 2 - February 3 - March 4 - April 5 - May 6 - June 7 - July 8 - Augu…" at bounding box center [327, 189] width 95 height 13
select select "7"
click at [280, 183] on select "1 - January 2 - February 3 - March 4 - April 5 - May 6 - June 7 - July 8 - Augu…" at bounding box center [327, 189] width 95 height 13
click at [395, 190] on select "2025 2026 2027 2028 2029 2030 2031 2032 2033 2034" at bounding box center [396, 189] width 39 height 13
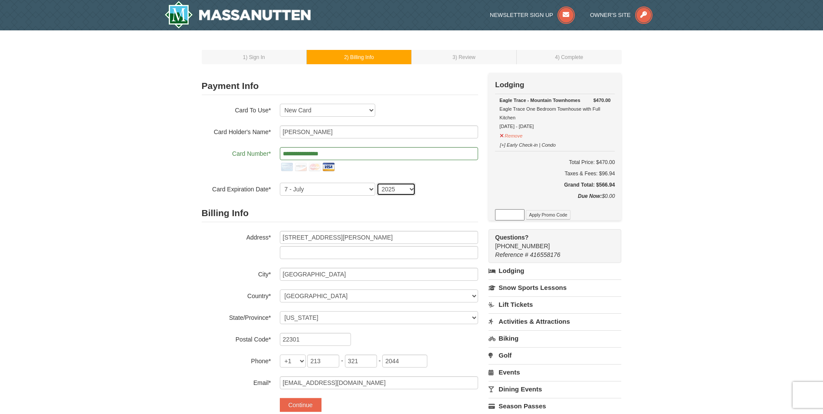
select select "2030"
click at [377, 183] on select "2025 2026 2027 2028 2029 2030 2031 2032 2033 2034" at bounding box center [396, 189] width 39 height 13
click at [344, 213] on h2 "Billing Info" at bounding box center [340, 213] width 276 height 18
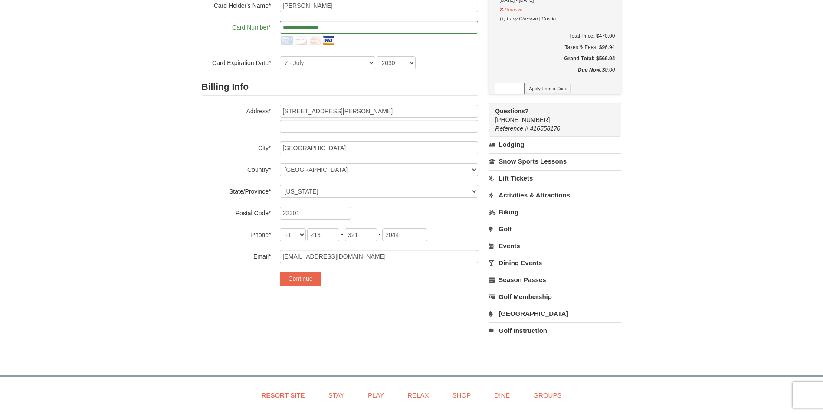
scroll to position [174, 0]
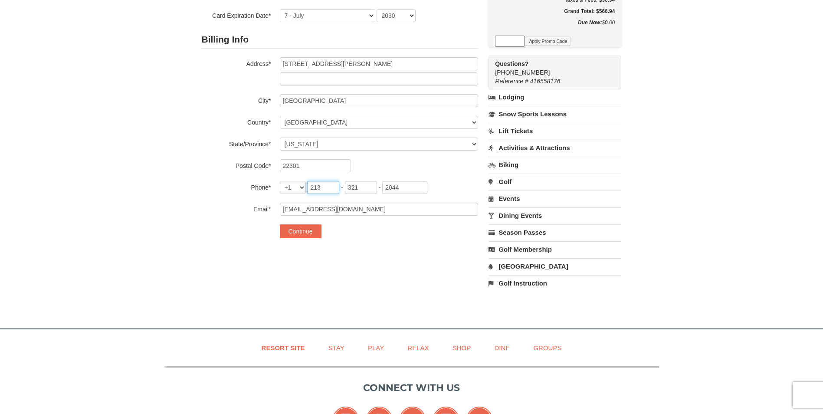
click at [318, 191] on input "213" at bounding box center [323, 187] width 32 height 13
click at [288, 233] on button "Continue" at bounding box center [301, 231] width 42 height 14
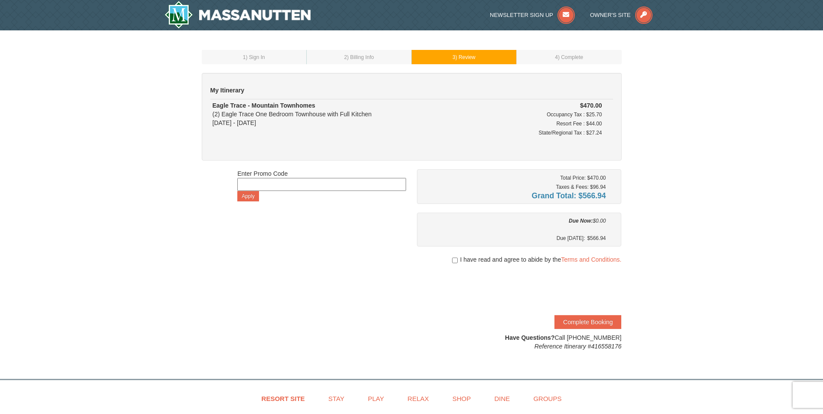
click at [374, 248] on div "Enter Promo Code Apply Total Price: $470.00 Taxes & Fees: $96.94 Grand Total: $…" at bounding box center [412, 259] width 420 height 181
click at [457, 264] on div at bounding box center [519, 268] width 205 height 9
click at [454, 262] on input "checkbox" at bounding box center [455, 260] width 6 height 7
checkbox input "true"
click at [578, 322] on button "Complete Booking" at bounding box center [587, 322] width 67 height 14
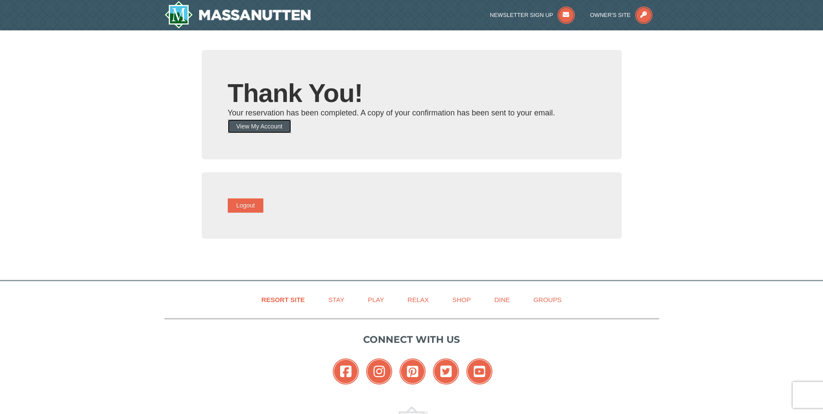
click at [275, 128] on button "View My Account" at bounding box center [259, 126] width 63 height 14
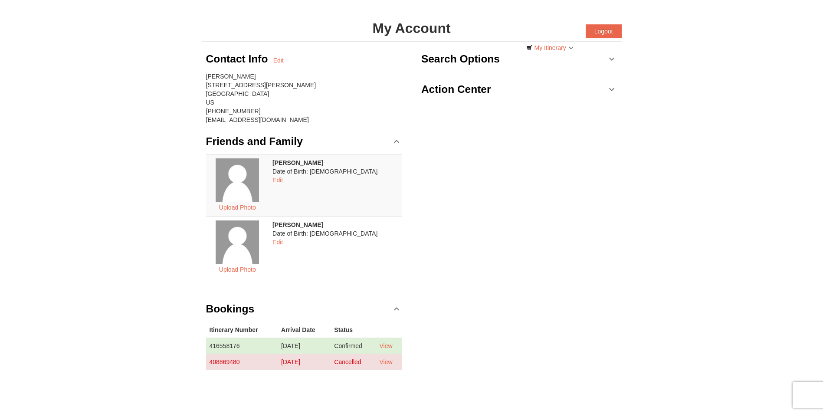
scroll to position [87, 0]
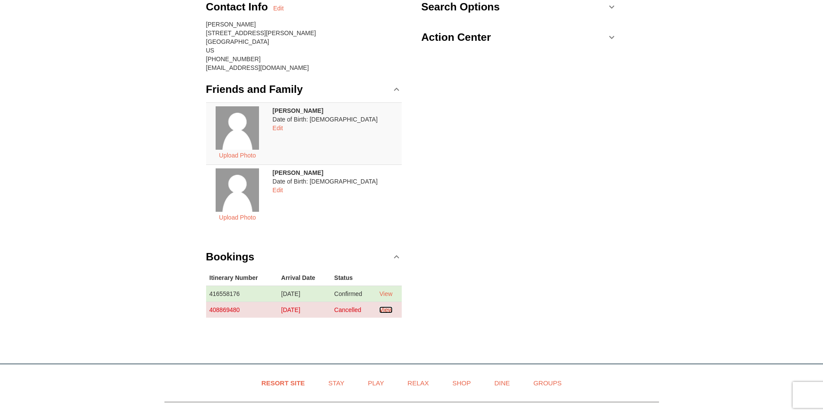
click at [390, 313] on link "View" at bounding box center [385, 309] width 13 height 7
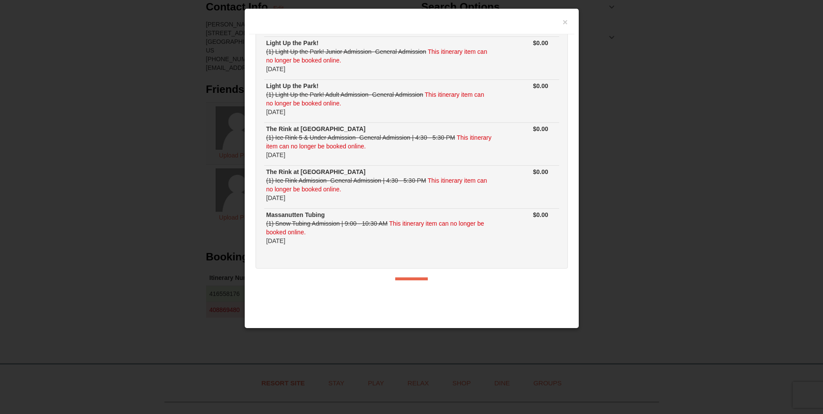
scroll to position [120, 0]
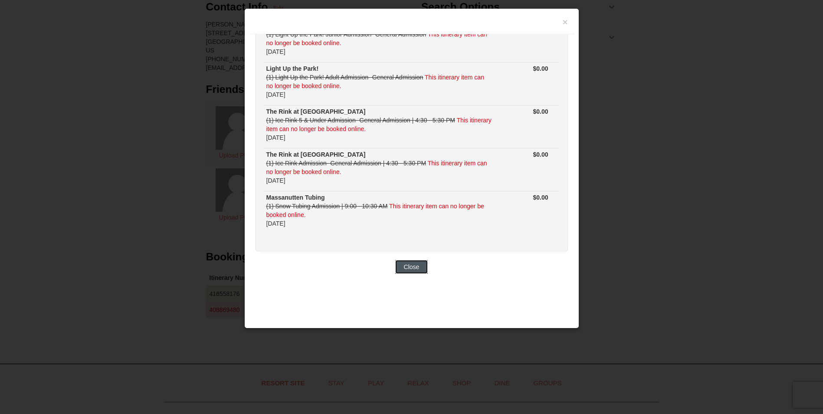
click at [408, 269] on button "Close" at bounding box center [411, 267] width 33 height 14
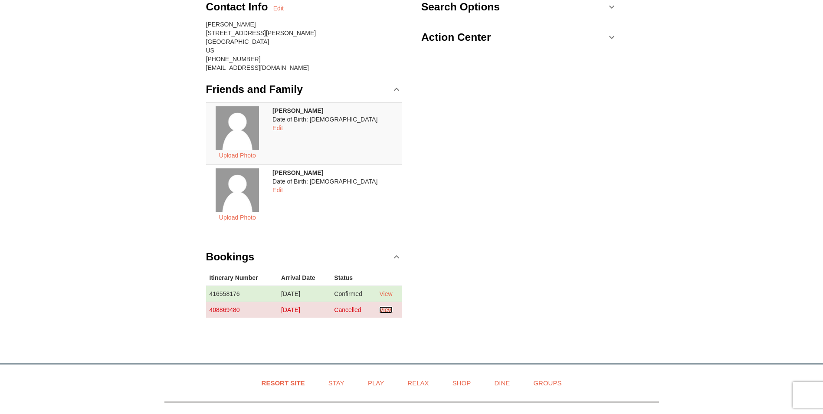
scroll to position [0, 0]
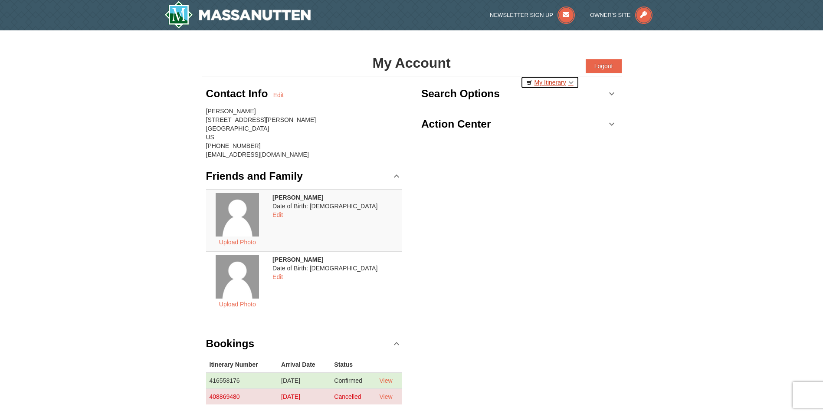
click at [549, 82] on link "My Itinerary" at bounding box center [550, 82] width 59 height 13
click at [611, 90] on link "Search Options" at bounding box center [519, 94] width 196 height 26
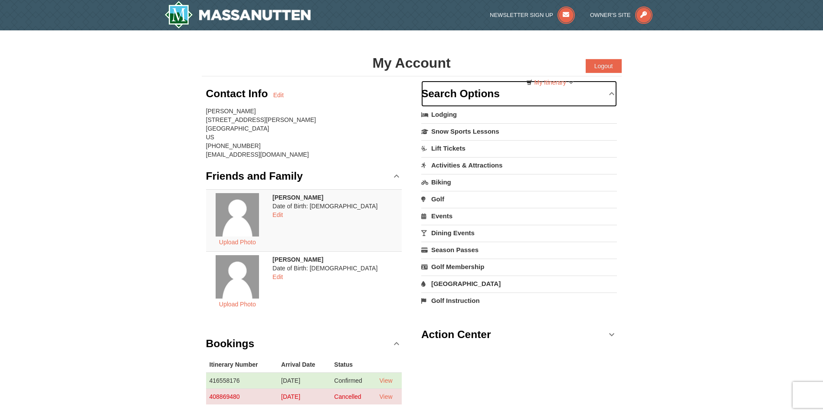
click at [611, 90] on link "Search Options" at bounding box center [519, 94] width 196 height 26
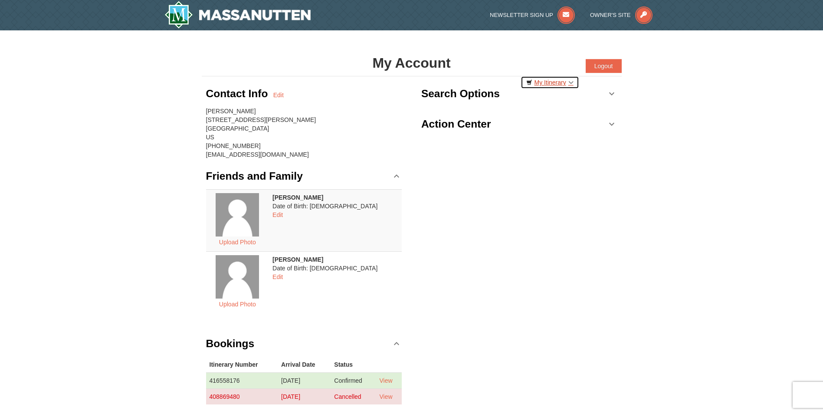
click at [565, 85] on link "My Itinerary" at bounding box center [550, 82] width 59 height 13
click at [430, 184] on div "Contact Info Edit [PERSON_NAME] [STREET_ADDRESS][PERSON_NAME] [PHONE_NUMBER] [E…" at bounding box center [412, 248] width 420 height 345
